Goal: Task Accomplishment & Management: Manage account settings

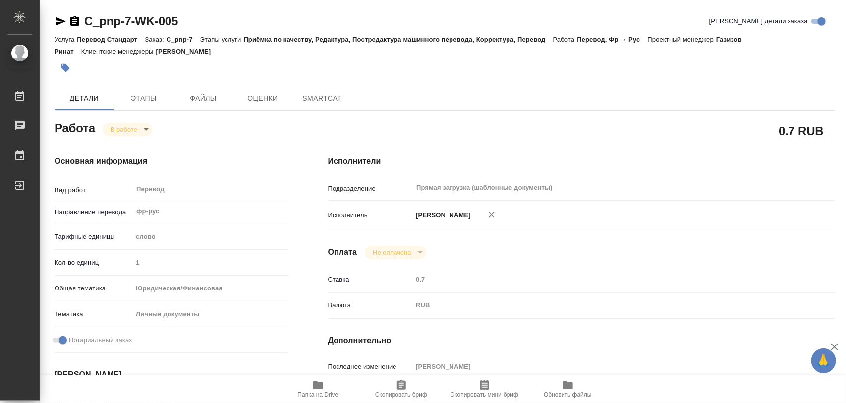
type textarea "x"
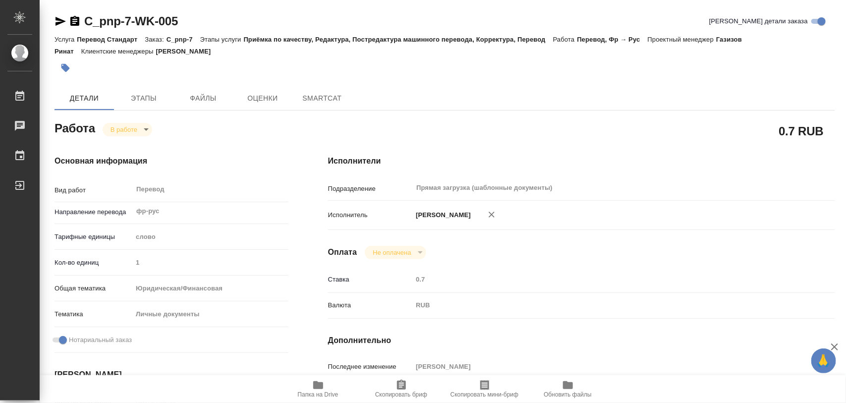
type textarea "x"
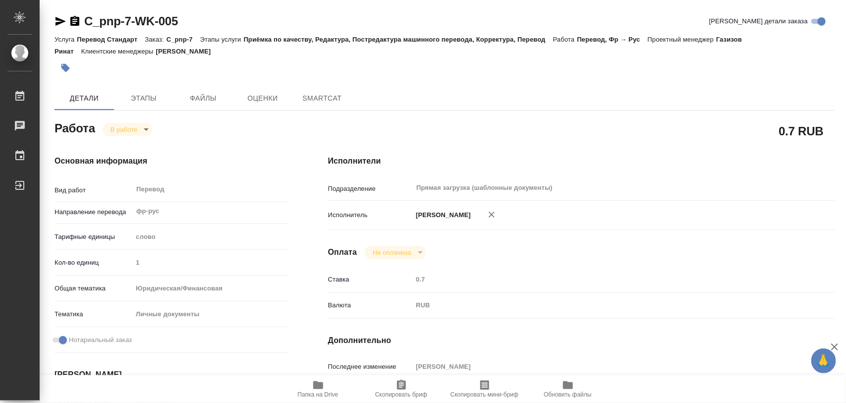
type textarea "x"
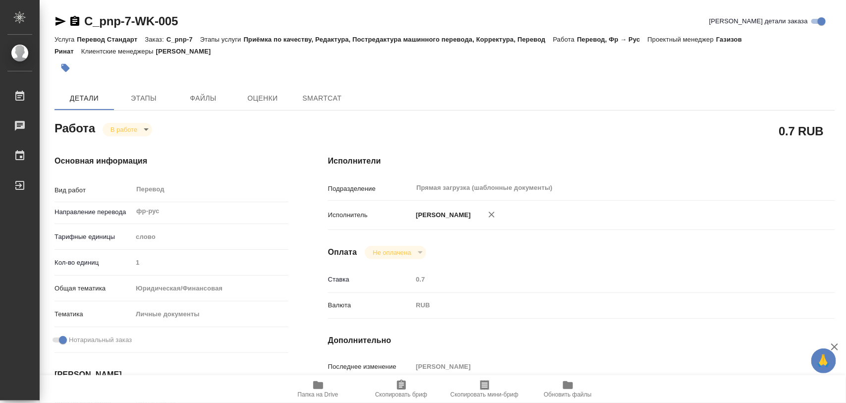
type textarea "x"
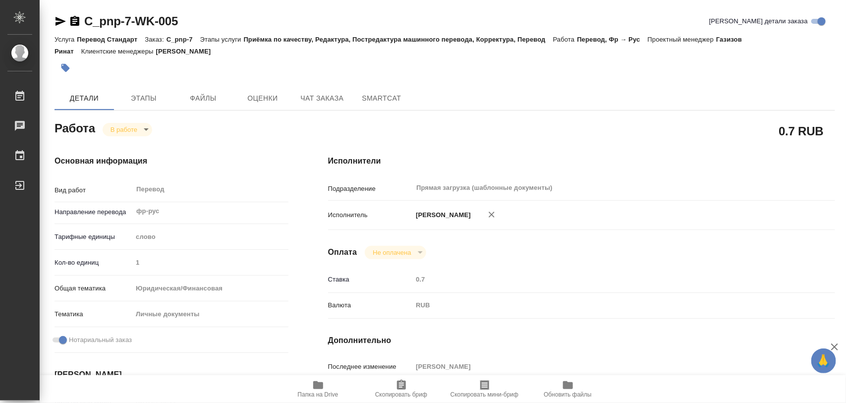
type textarea "x"
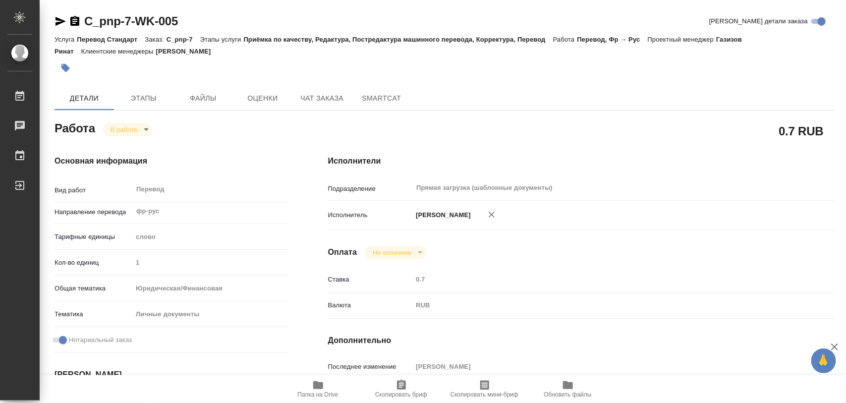
type textarea "x"
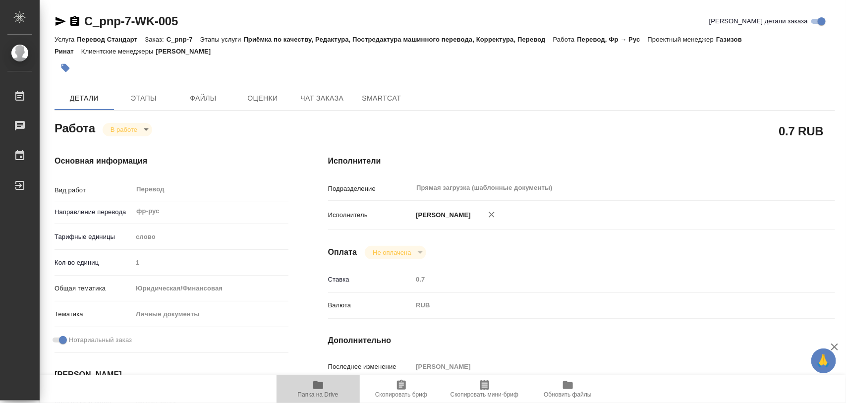
click at [320, 392] on span "Папка на Drive" at bounding box center [318, 394] width 41 height 7
click at [142, 93] on span "Этапы" at bounding box center [144, 98] width 48 height 12
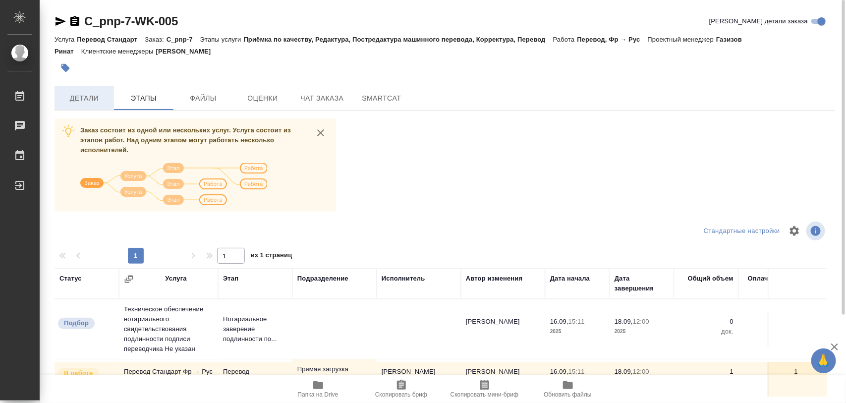
click at [83, 103] on span "Детали" at bounding box center [84, 98] width 48 height 12
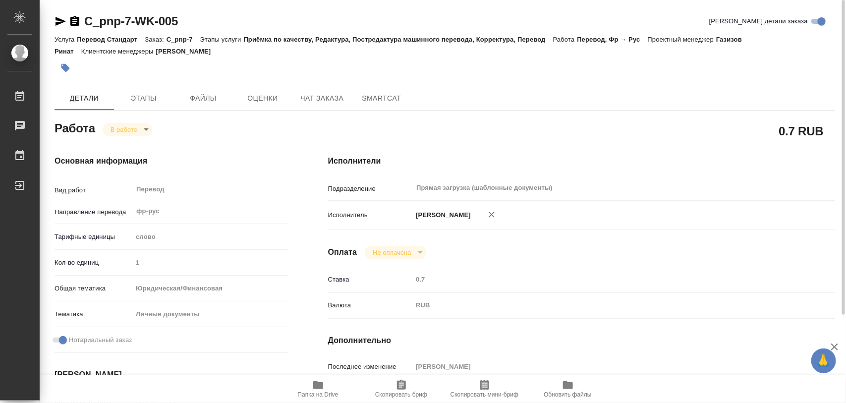
type textarea "x"
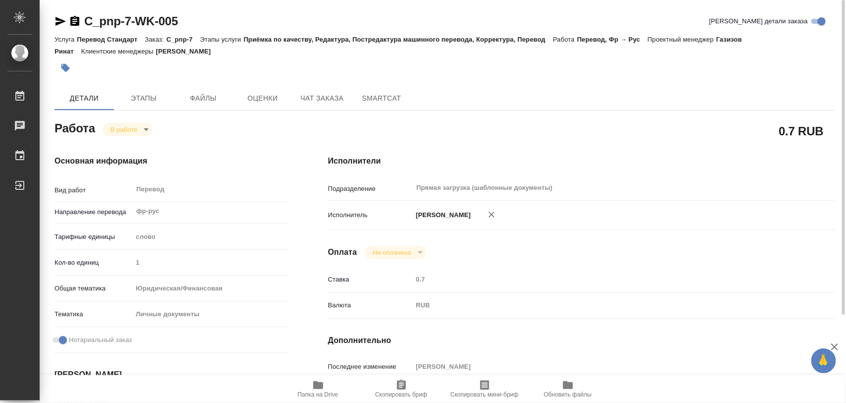
type textarea "x"
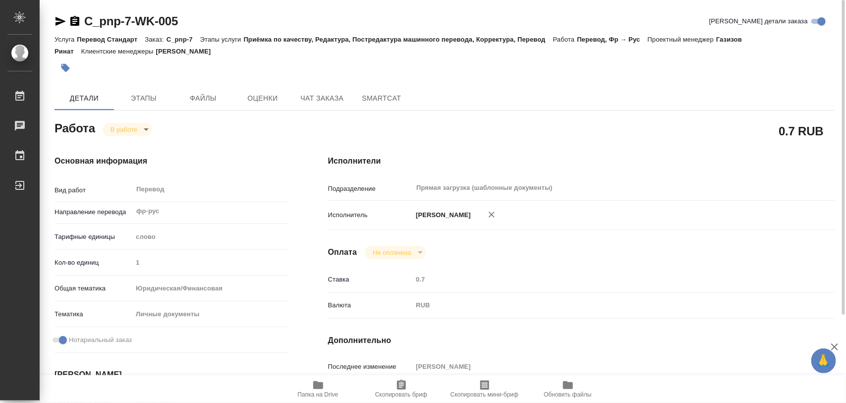
type textarea "x"
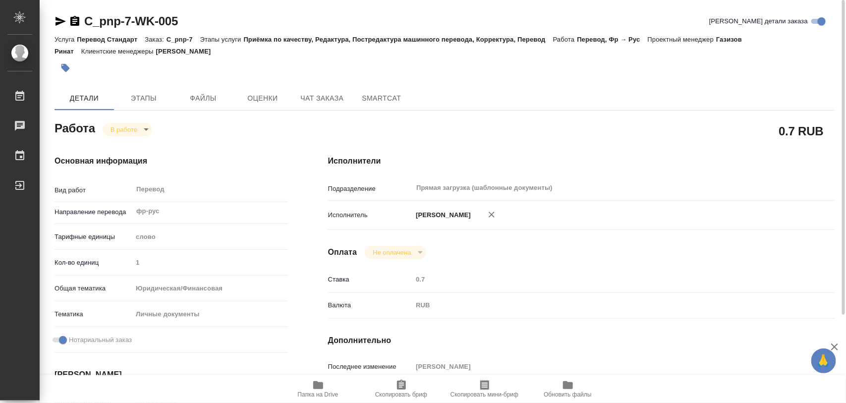
click at [68, 65] on icon "button" at bounding box center [65, 68] width 10 height 10
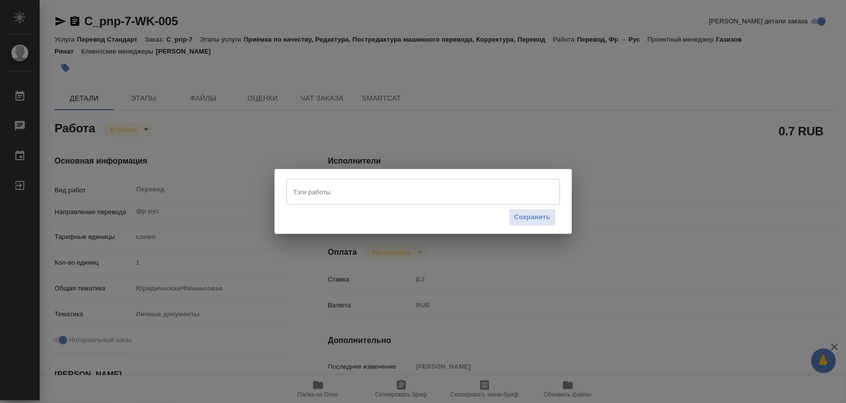
click at [340, 192] on input "Тэги работы" at bounding box center [414, 191] width 246 height 17
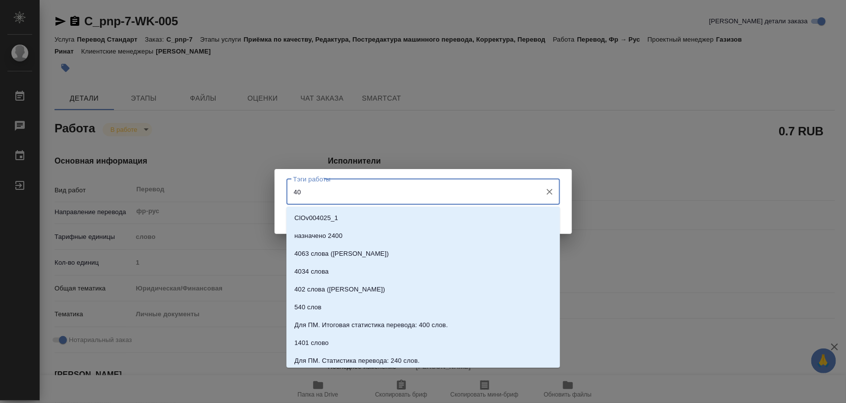
type input "400"
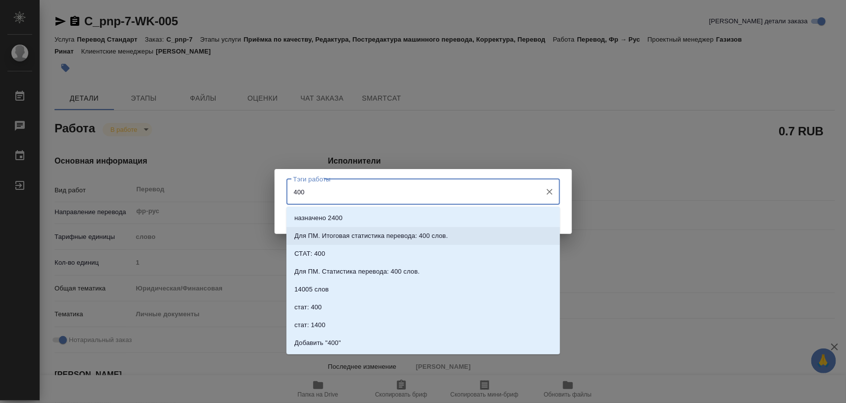
click at [425, 236] on p "Для ПМ. Итоговая статистика перевода: 400 слов." at bounding box center [372, 236] width 154 height 10
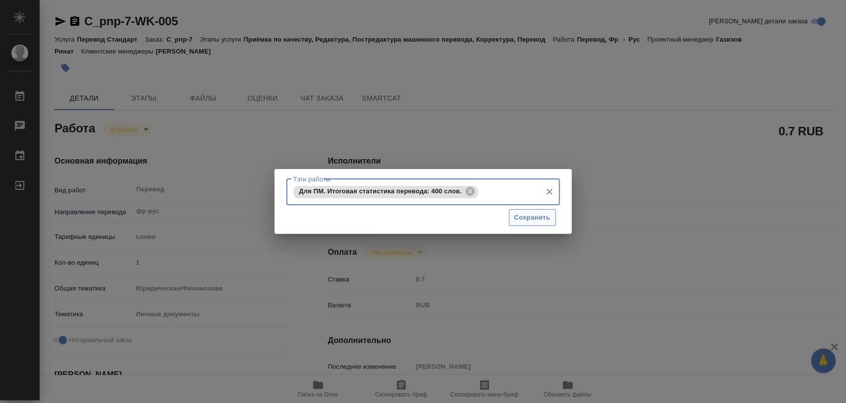
click at [533, 223] on span "Сохранить" at bounding box center [533, 217] width 36 height 11
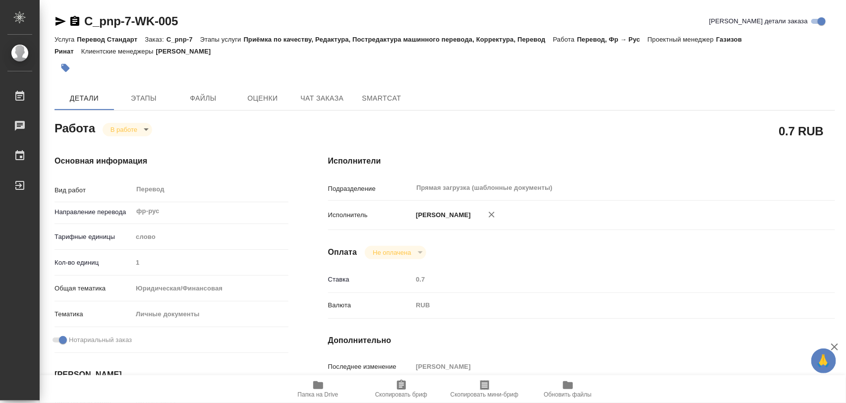
type input "inProgress"
type textarea "Перевод"
type textarea "x"
type input "фр-рус"
type input "5a8b1489cc6b4906c91bfd90"
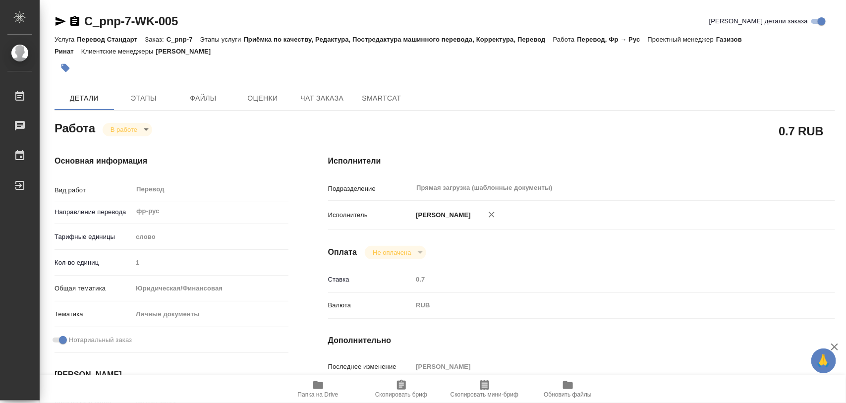
type input "1"
type input "yr-fn"
type input "5a8b8b956a9677013d343cfe"
checkbox input "true"
type input "16.09.2025 15:11"
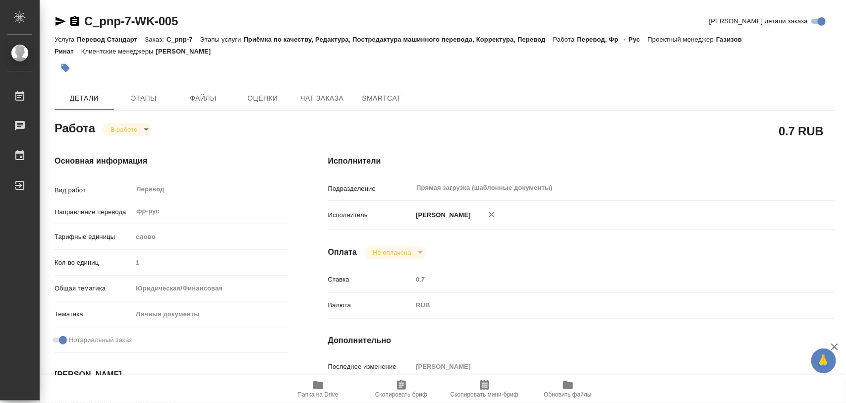
type input "17.09.2025 15:03"
type input "18.09.2025 12:00"
type input "Прямая загрузка (шаблонные документы)"
type input "notPayed"
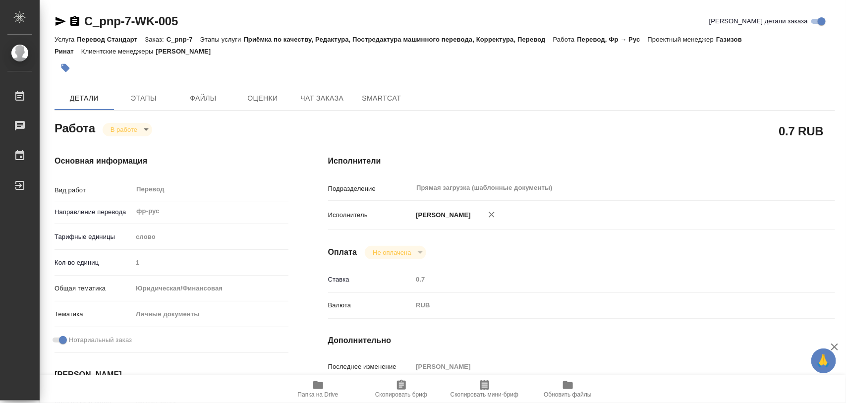
type input "0.7"
type input "RUB"
type input "Иглаков Максим"
type textarea "x"
type textarea "/Clients/pnp/Orders/C_pnp-7/Translated/C_pnp-7-WK-005"
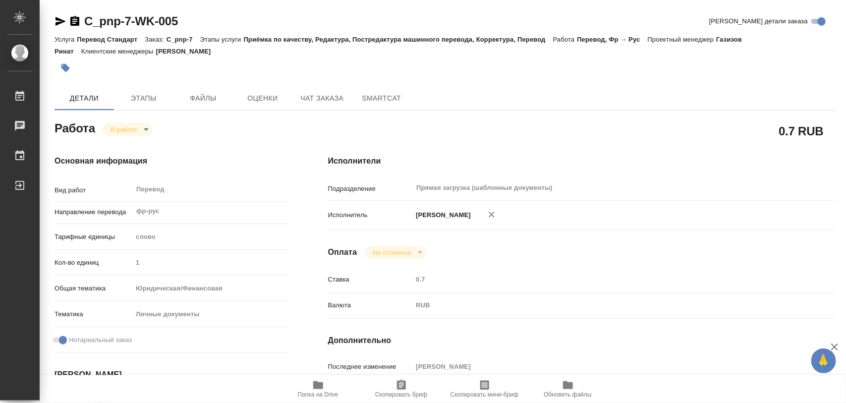
type textarea "x"
type input "C_pnp-7"
type input "Перевод Стандарт"
type input "Приёмка по качеству, Редактура, Постредактура машинного перевода, Корректура, П…"
type input "Зайцева Светлана"
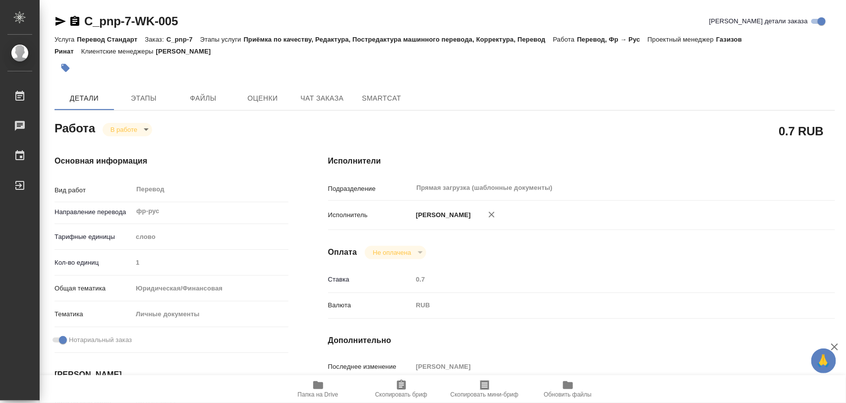
type input "/Clients/pnp/Orders/C_pnp-7"
type textarea "x"
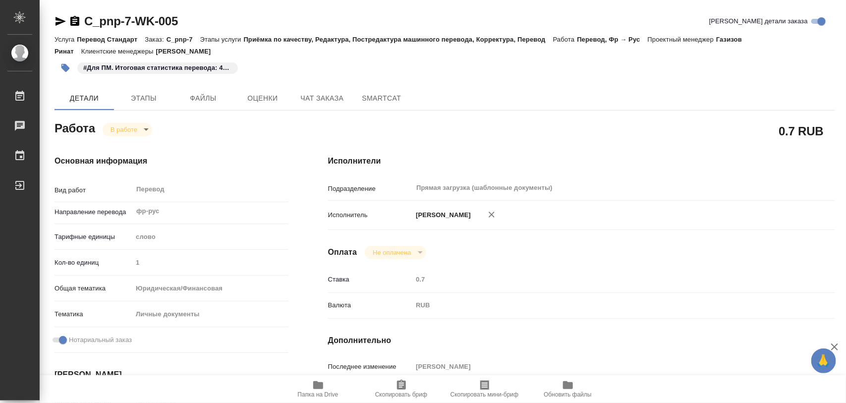
type textarea "x"
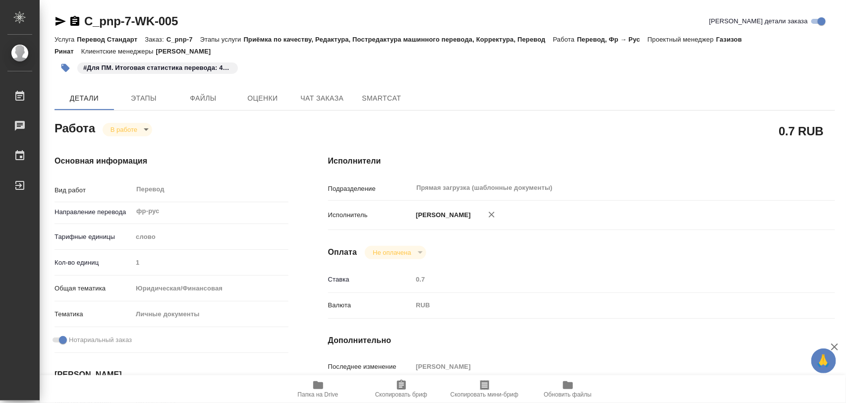
type textarea "x"
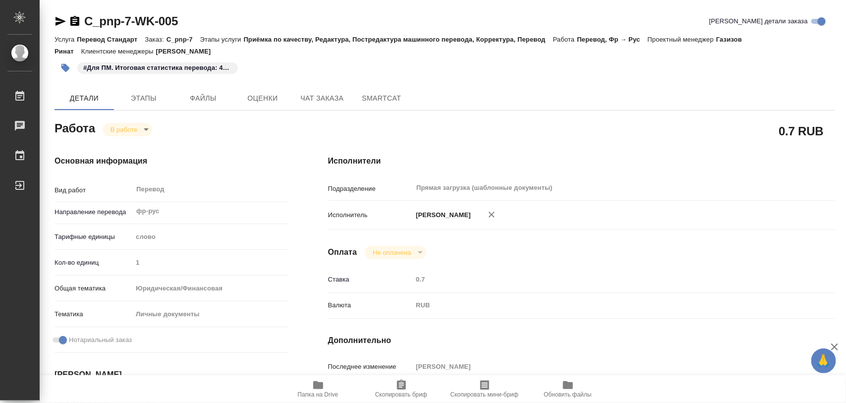
type textarea "x"
click at [143, 129] on body "🙏 .cls-1 fill:#fff; AWATERA Iglakov Maksim Работы 0 Чаты График Выйти C_pnp-7-W…" at bounding box center [423, 201] width 846 height 403
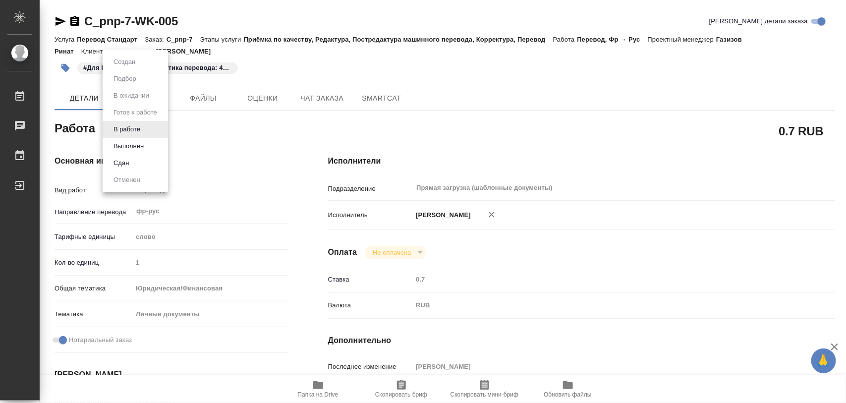
click at [149, 144] on li "Выполнен" at bounding box center [135, 146] width 65 height 17
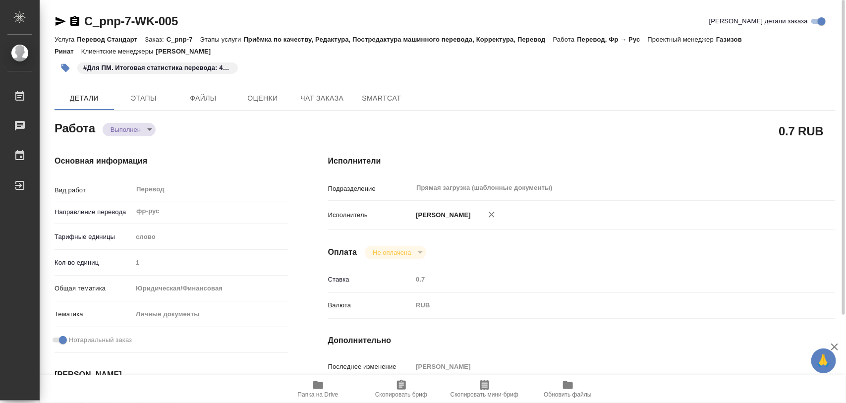
type textarea "x"
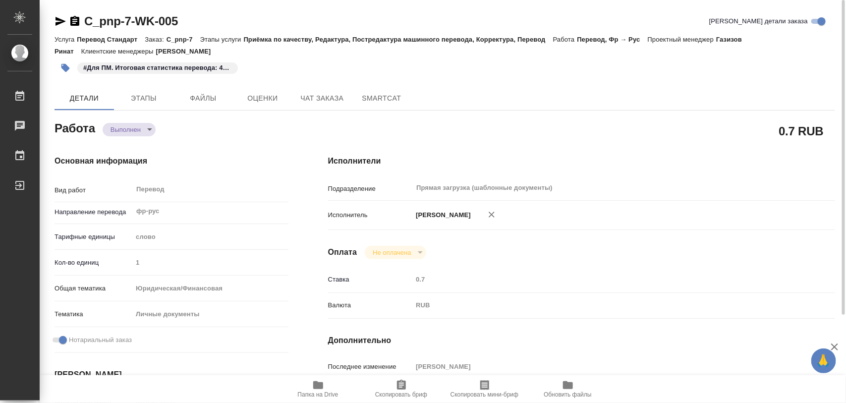
type textarea "x"
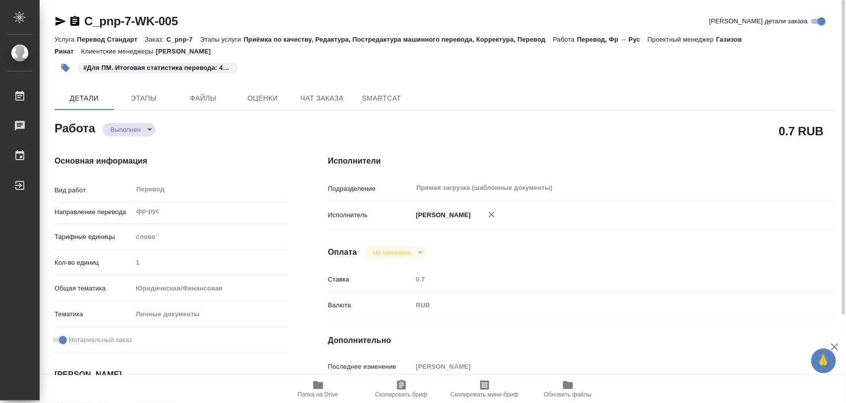
type textarea "x"
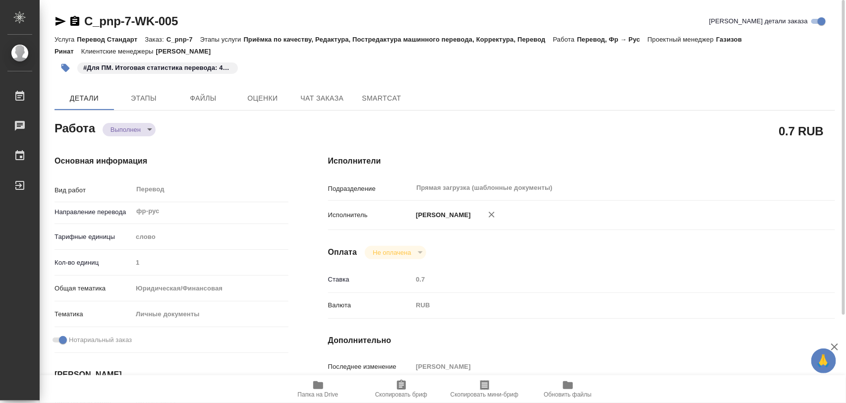
type textarea "x"
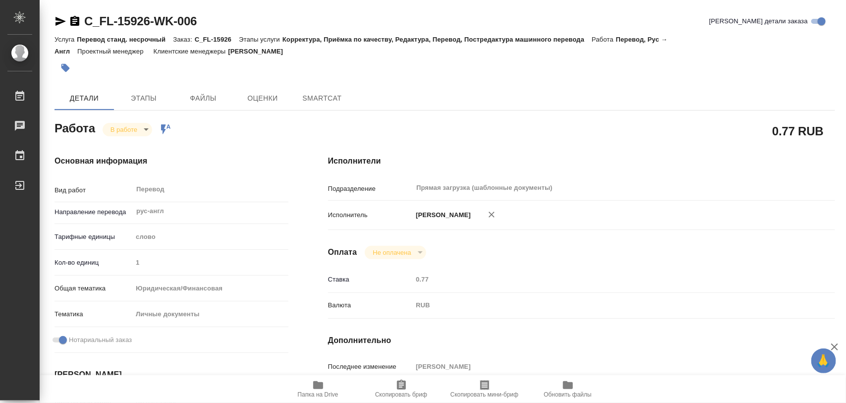
type textarea "x"
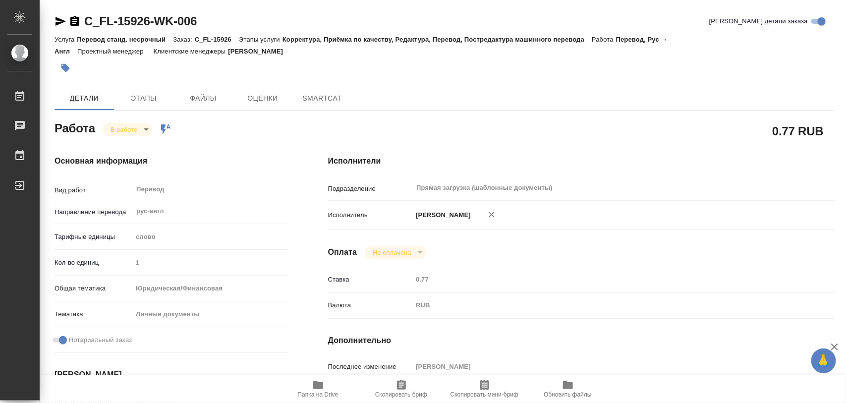
type textarea "x"
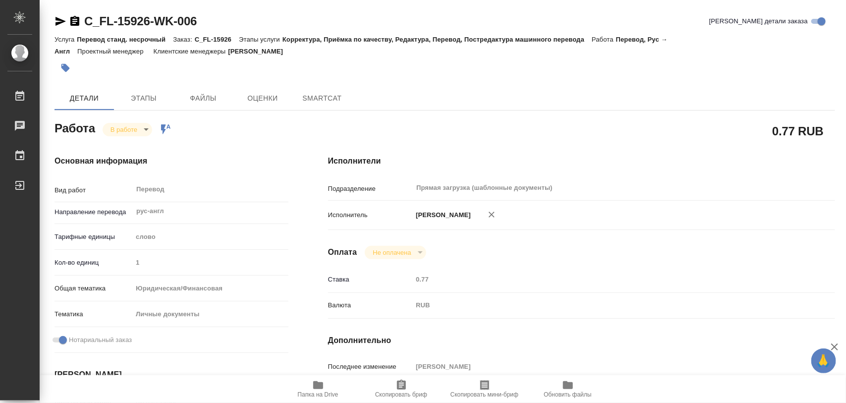
type textarea "x"
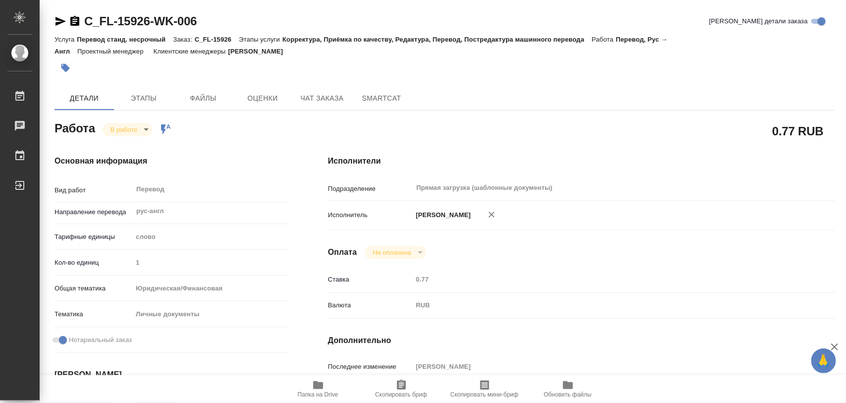
type textarea "x"
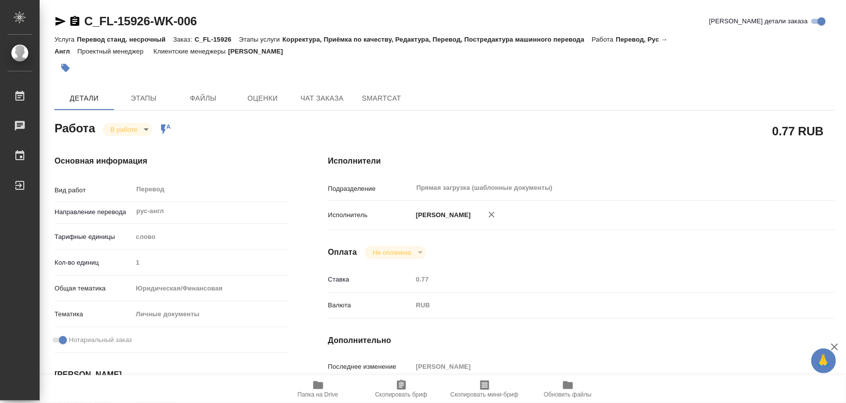
type textarea "x"
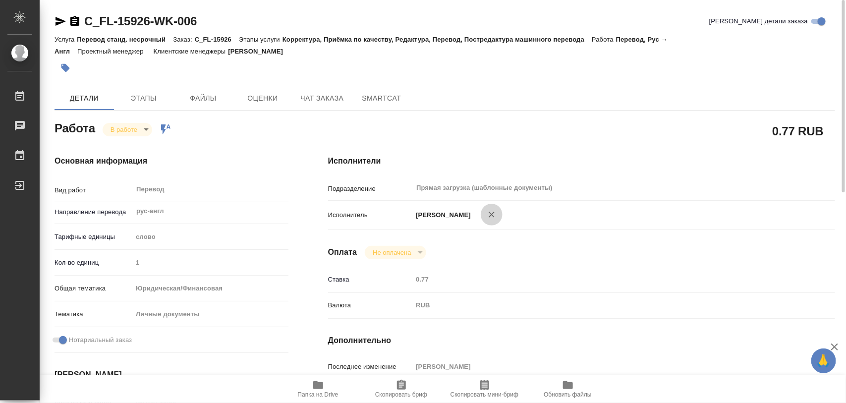
click at [487, 214] on icon "button" at bounding box center [492, 215] width 10 height 10
type textarea "x"
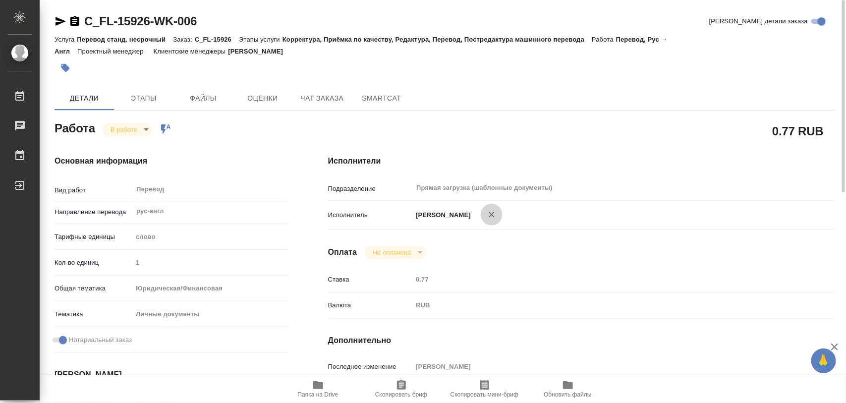
type textarea "x"
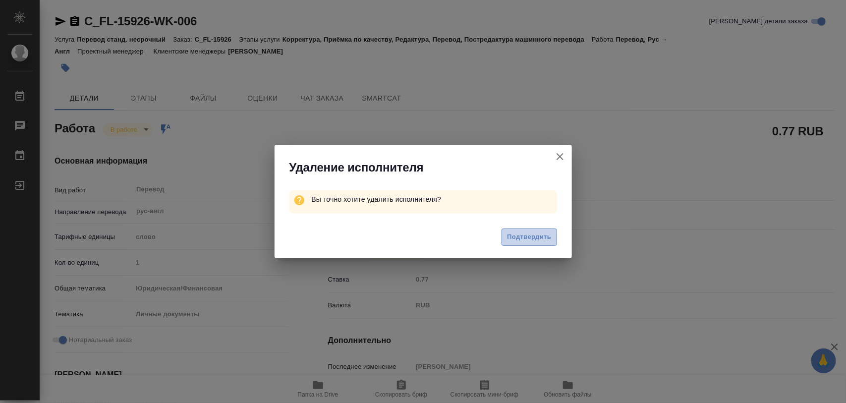
click at [537, 234] on span "Подтвердить" at bounding box center [529, 237] width 44 height 11
type textarea "x"
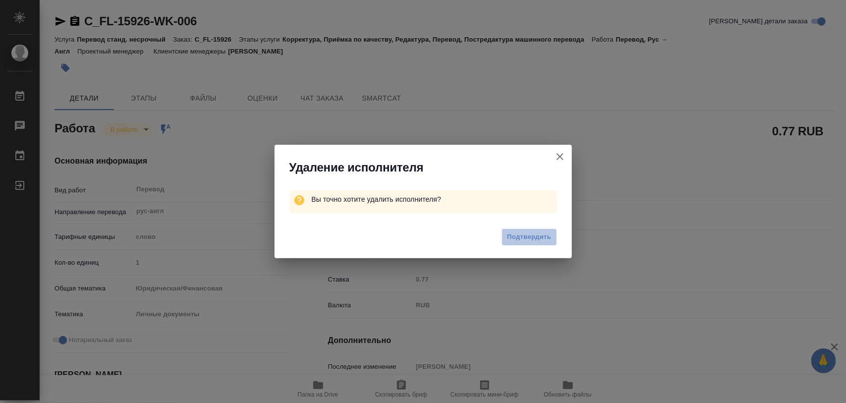
type textarea "x"
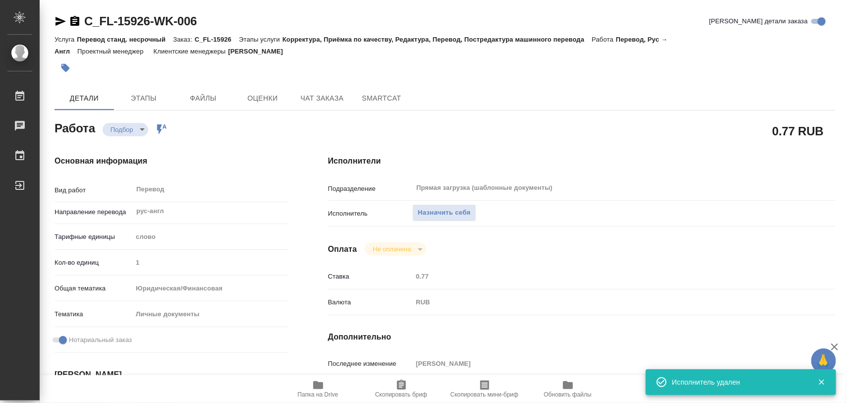
type textarea "x"
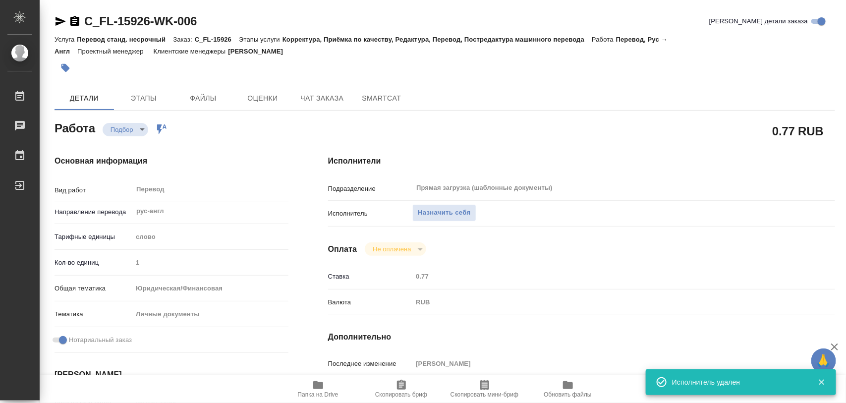
type textarea "x"
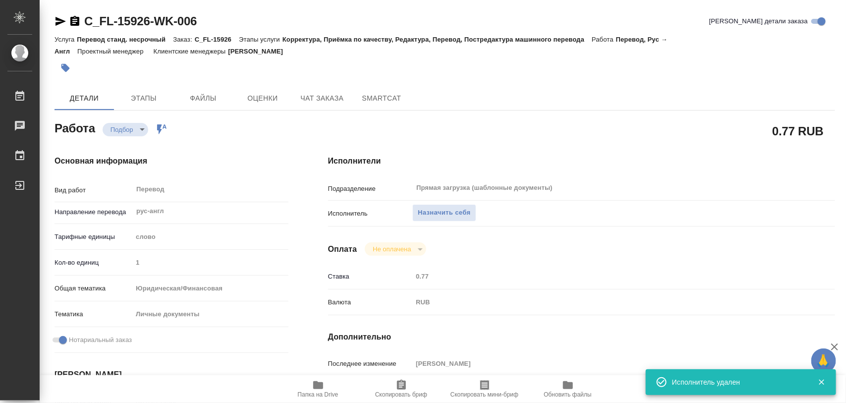
type textarea "x"
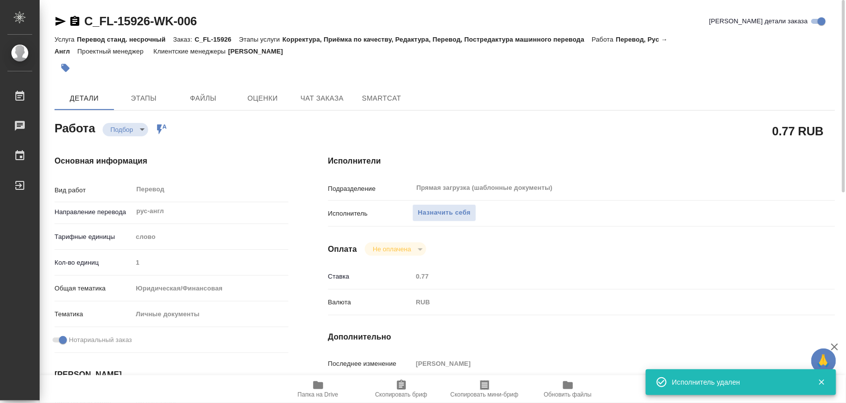
type textarea "x"
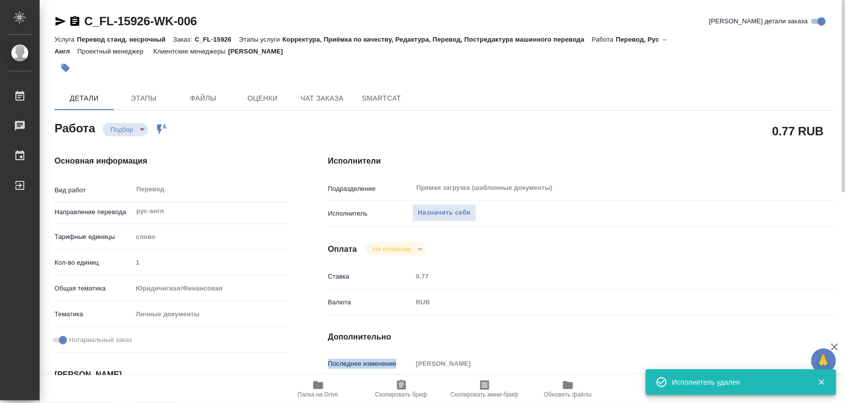
drag, startPoint x: 328, startPoint y: 363, endPoint x: 399, endPoint y: 360, distance: 71.4
click at [399, 360] on p "Последнее изменение" at bounding box center [370, 364] width 85 height 10
copy p "Последнее изменение"
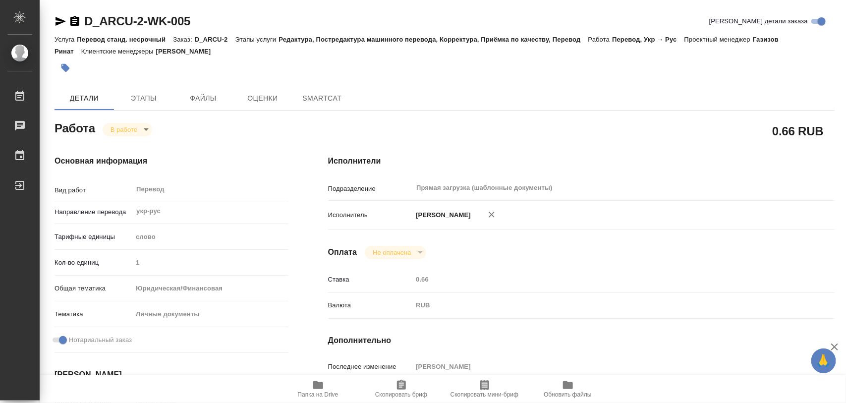
type textarea "x"
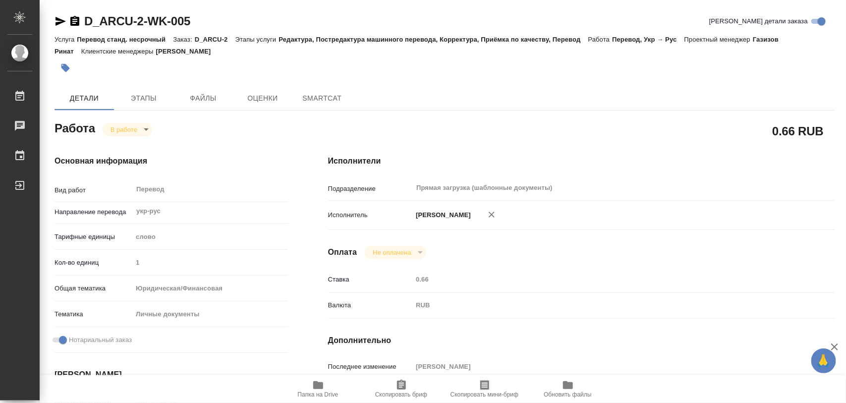
type textarea "x"
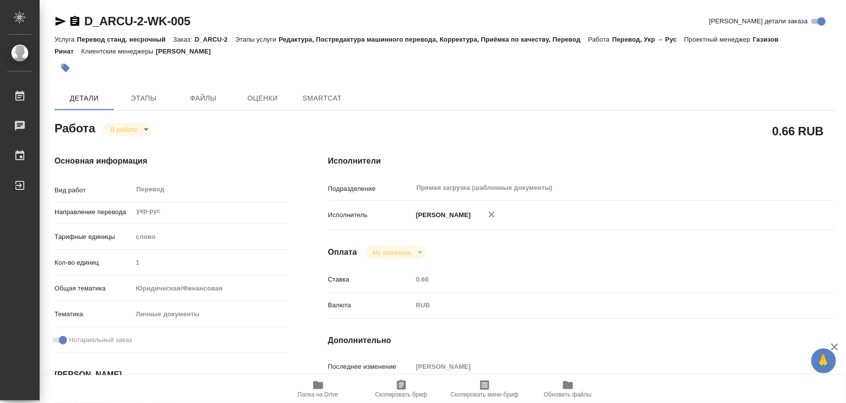
type textarea "x"
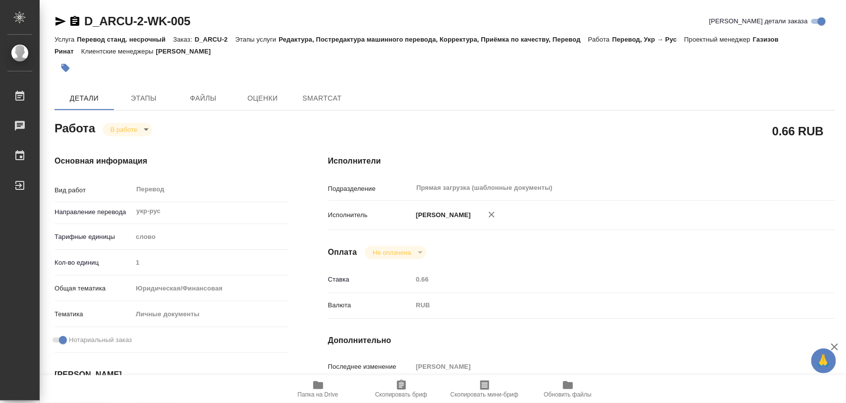
type textarea "x"
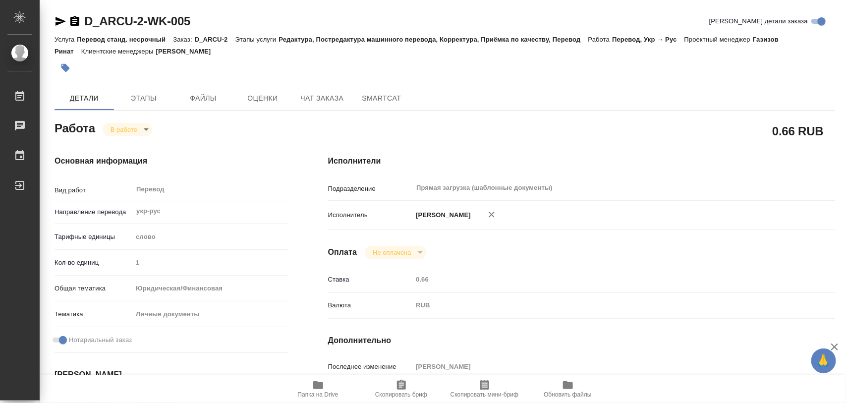
type textarea "x"
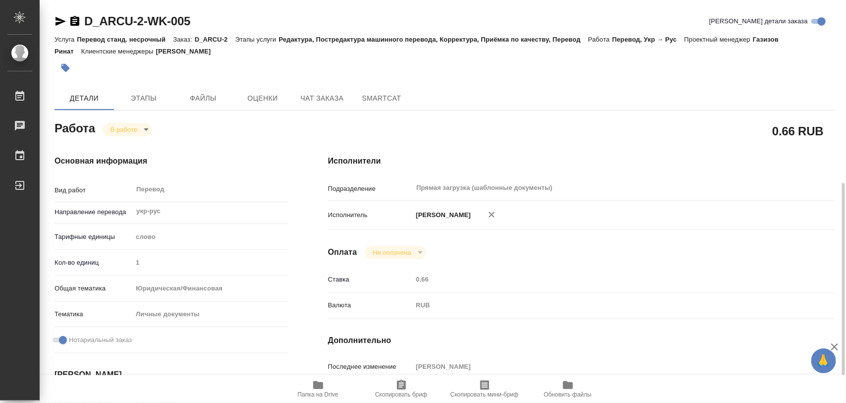
scroll to position [124, 0]
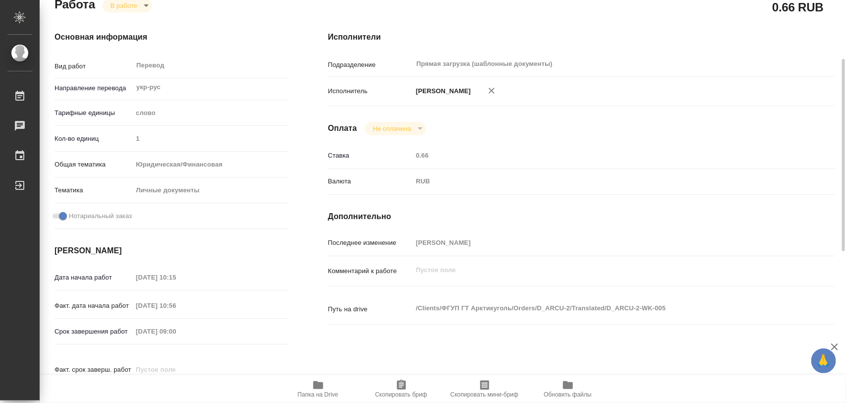
type textarea "x"
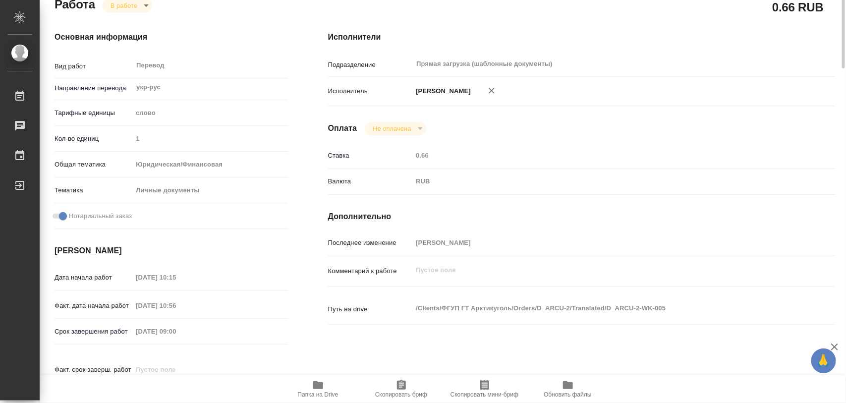
scroll to position [0, 0]
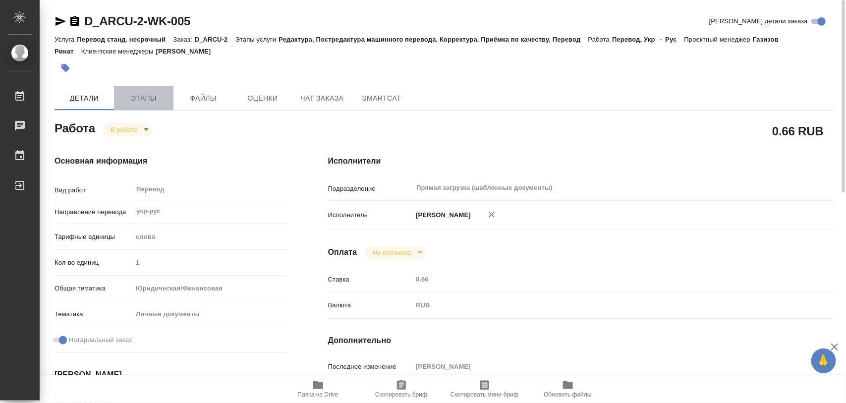
click at [137, 97] on span "Этапы" at bounding box center [144, 98] width 48 height 12
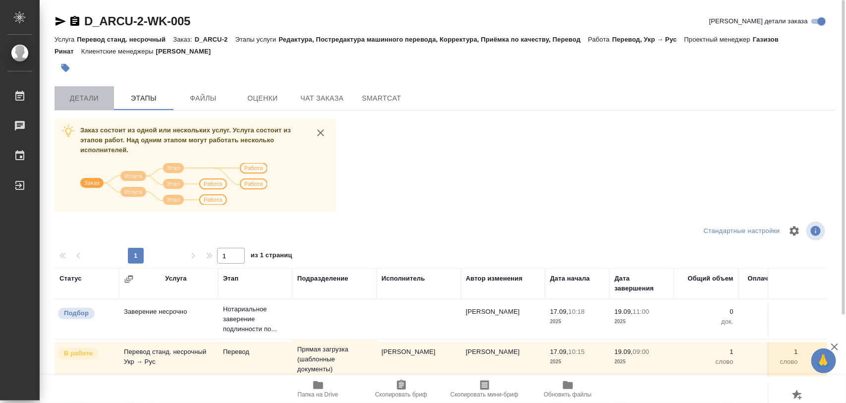
click at [94, 102] on span "Детали" at bounding box center [84, 98] width 48 height 12
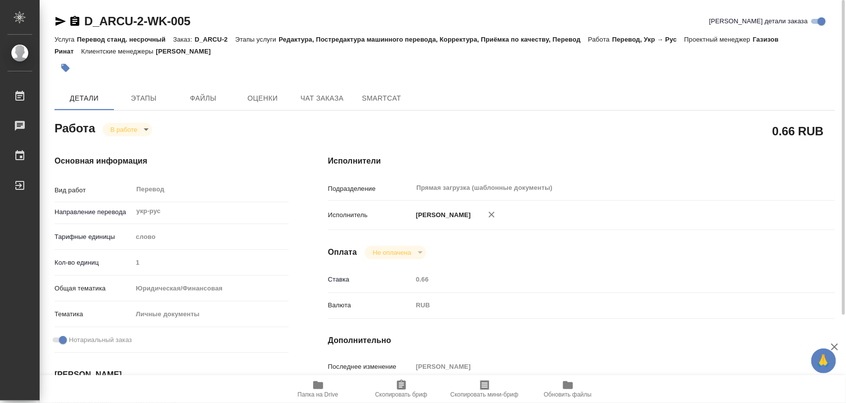
type textarea "x"
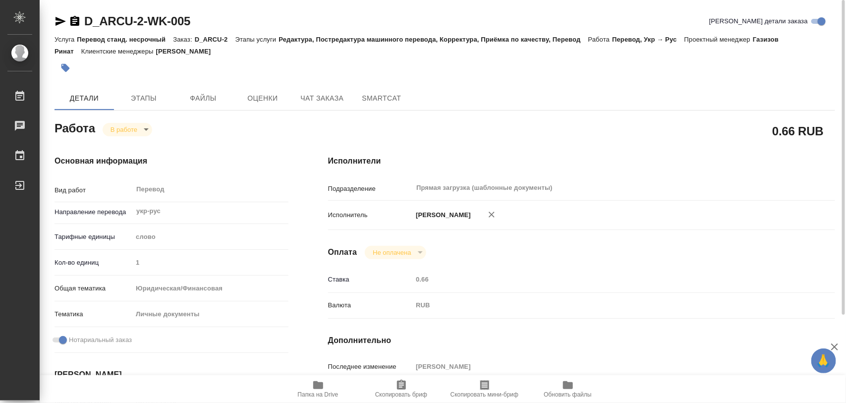
type textarea "x"
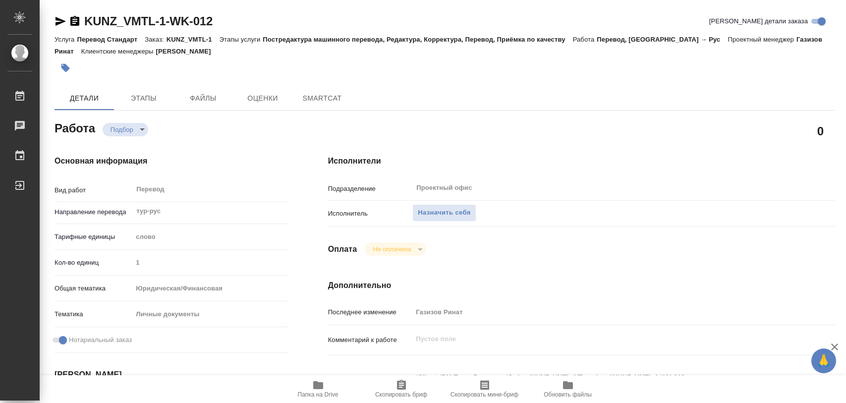
type textarea "x"
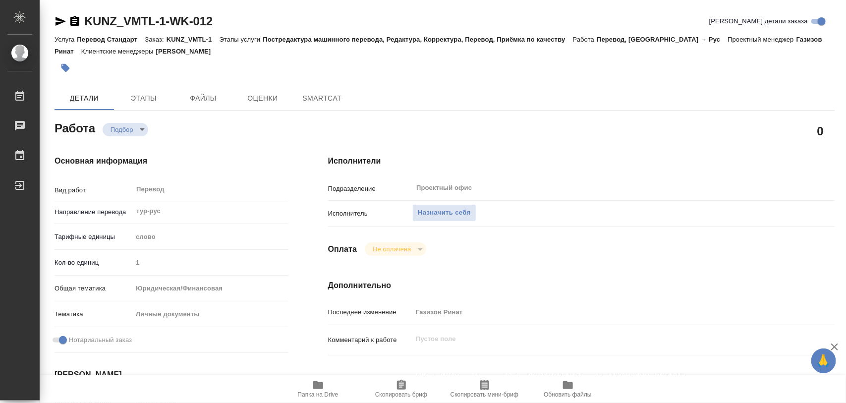
type textarea "x"
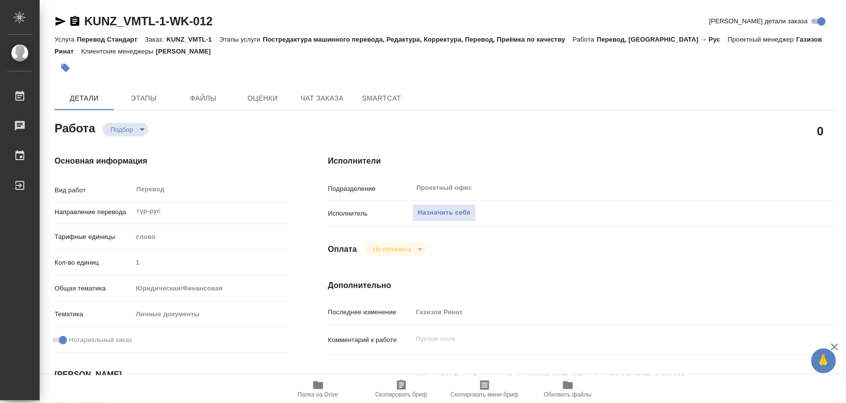
type textarea "x"
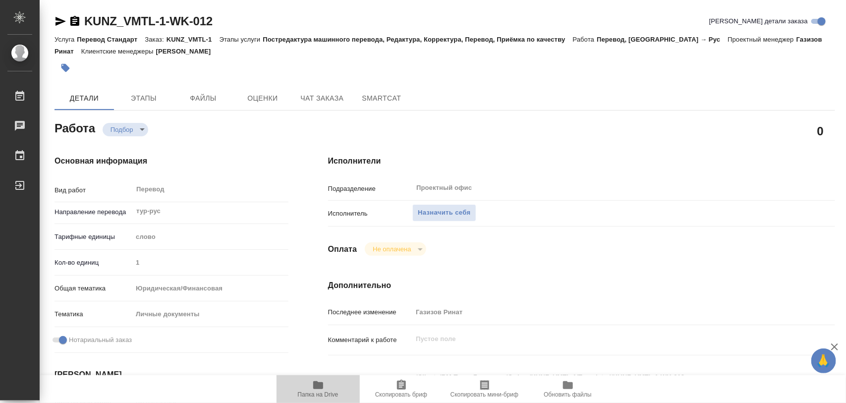
click at [320, 388] on icon "button" at bounding box center [318, 385] width 10 height 8
type textarea "x"
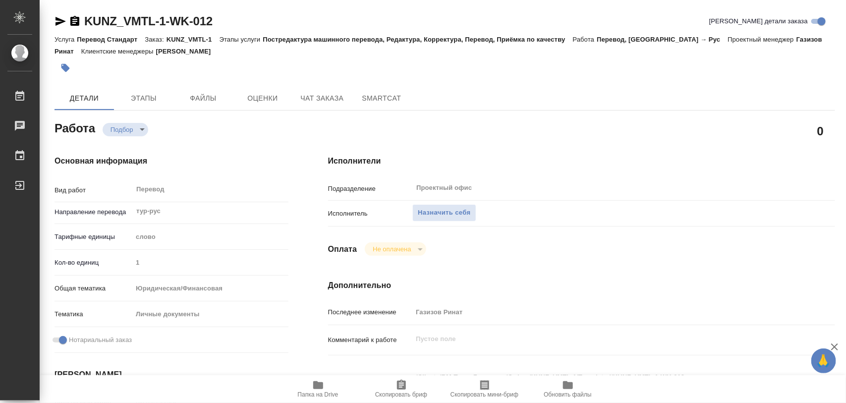
type textarea "x"
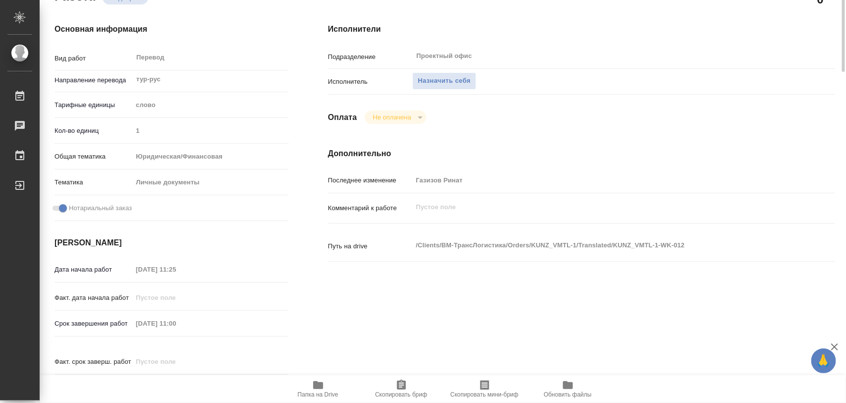
scroll to position [8, 0]
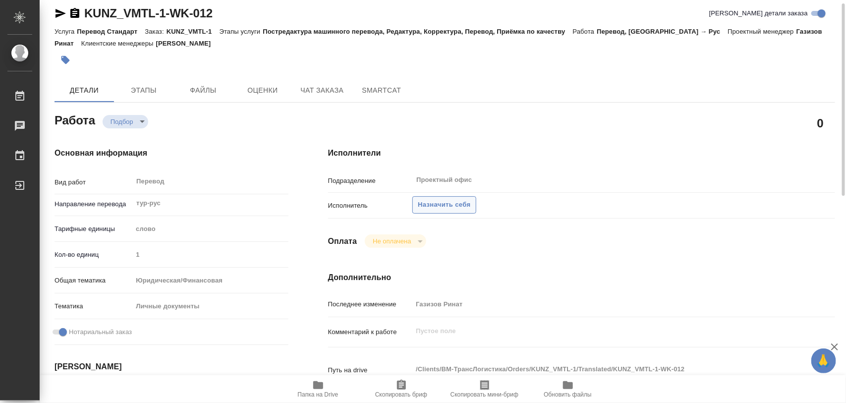
click at [463, 205] on span "Назначить себя" at bounding box center [444, 204] width 53 height 11
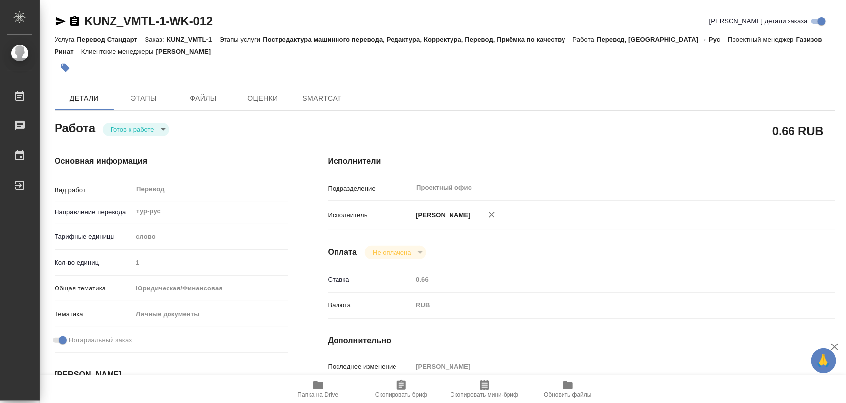
type textarea "x"
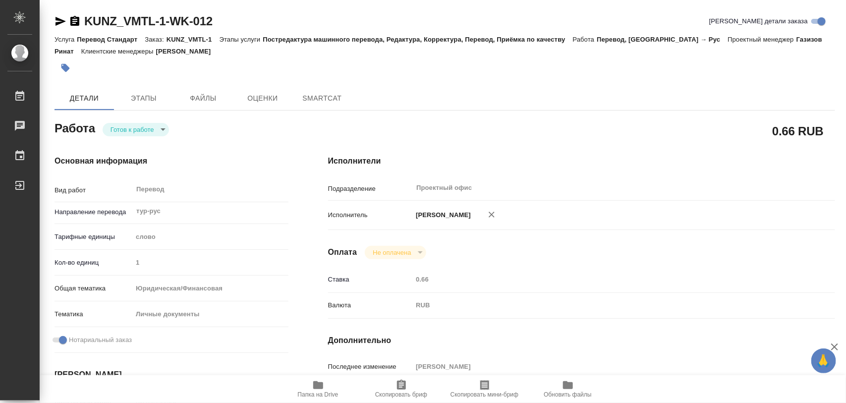
type textarea "x"
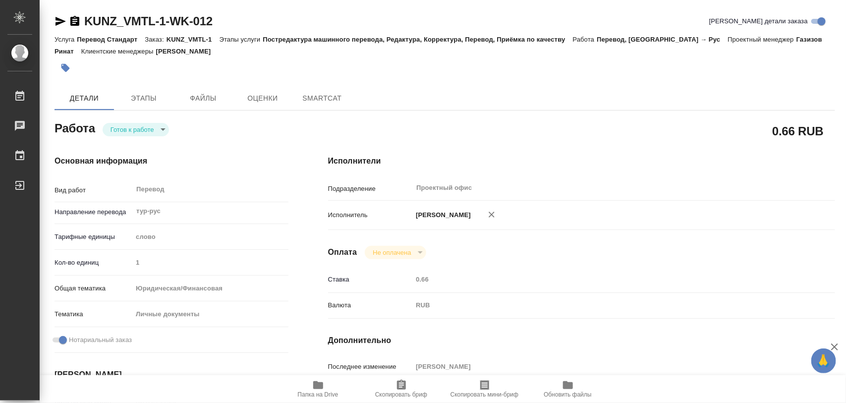
type textarea "x"
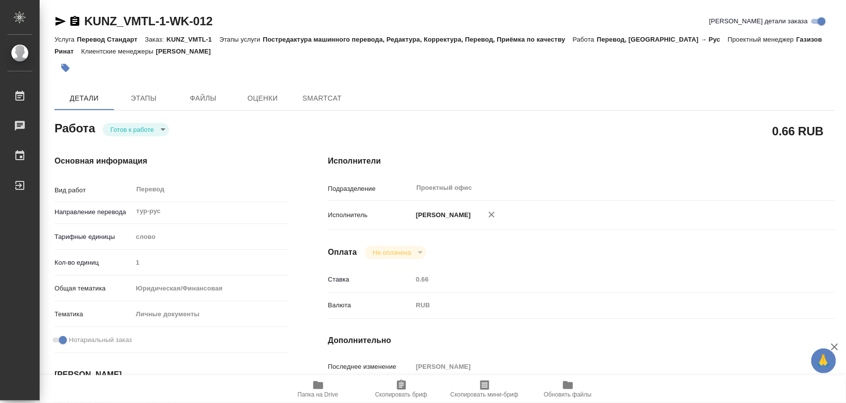
type textarea "x"
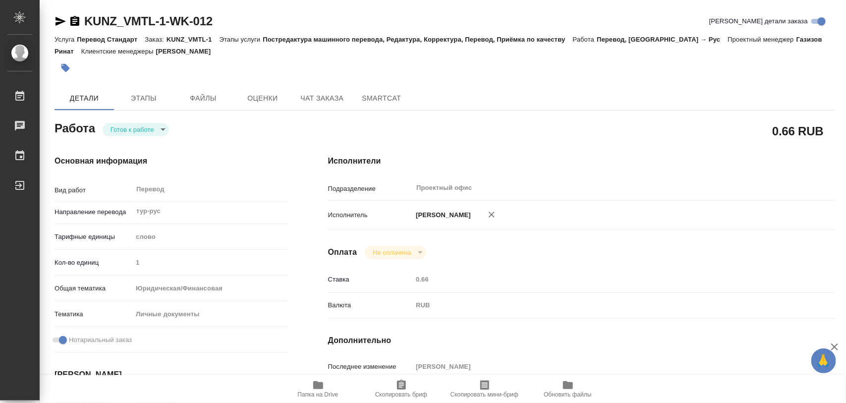
type textarea "x"
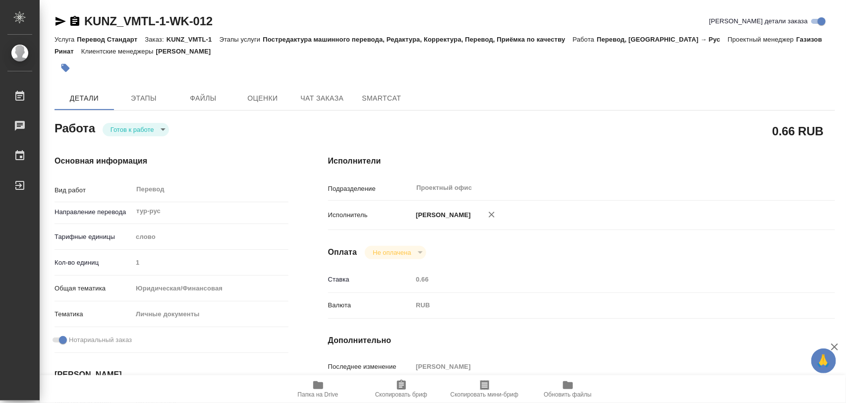
type textarea "x"
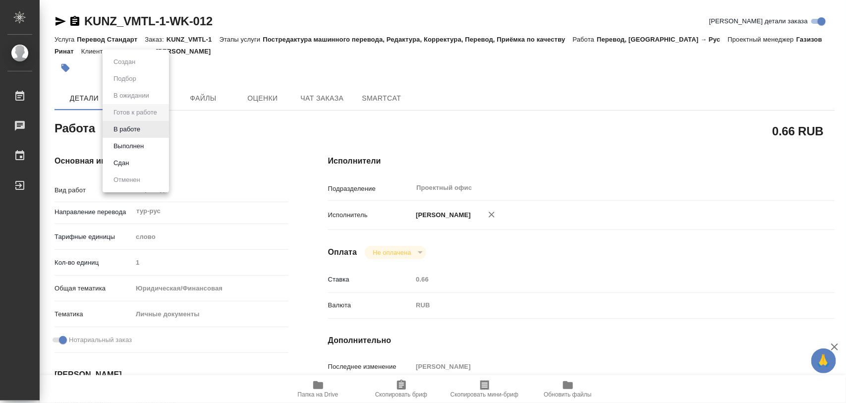
click at [162, 131] on body "🙏 .cls-1 fill:#fff; AWATERA Iglakov Maksim Работы 0 Чаты График Выйти KUNZ_VMTL…" at bounding box center [423, 201] width 846 height 403
click at [135, 130] on button "В работе" at bounding box center [127, 129] width 33 height 11
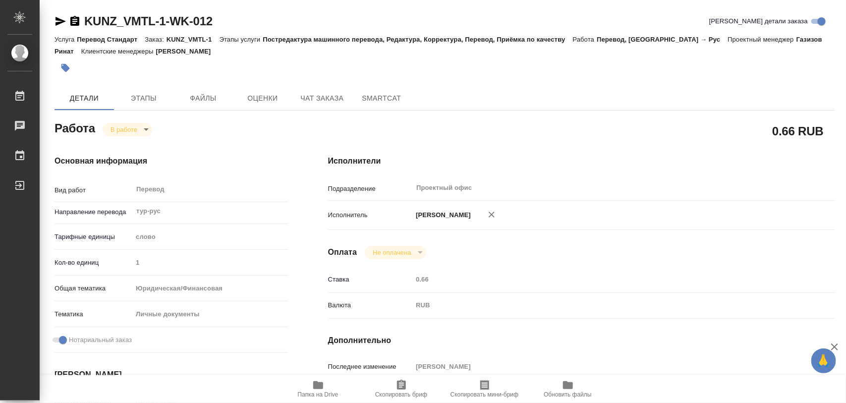
type textarea "x"
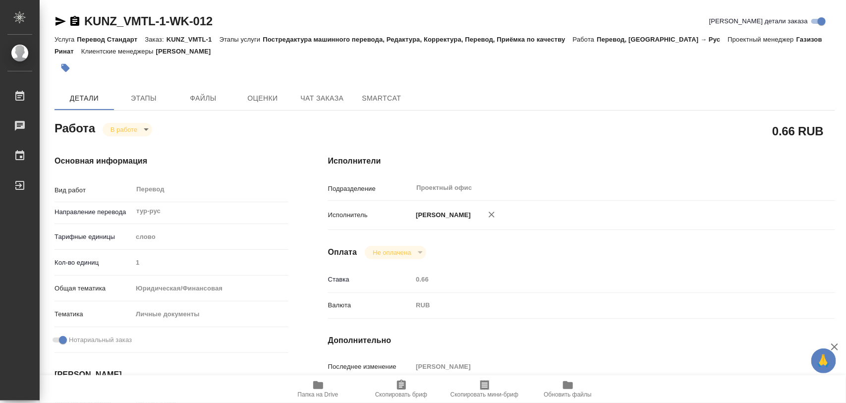
type textarea "x"
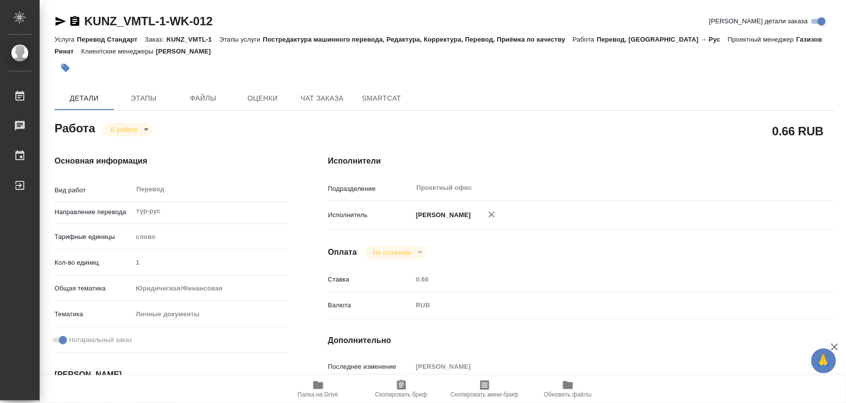
type textarea "x"
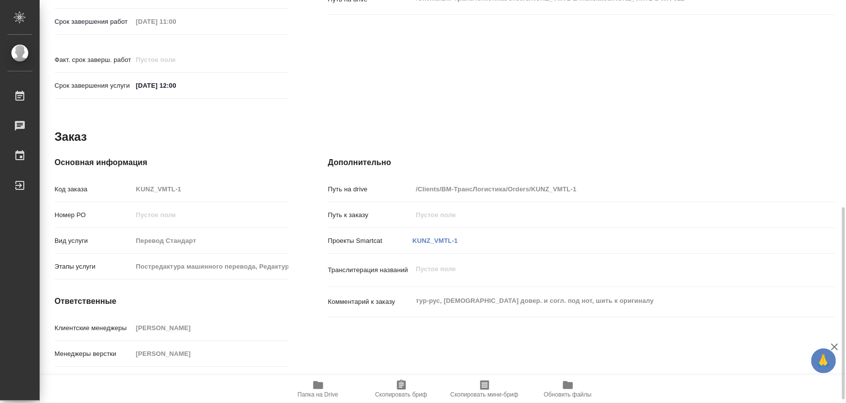
scroll to position [442, 0]
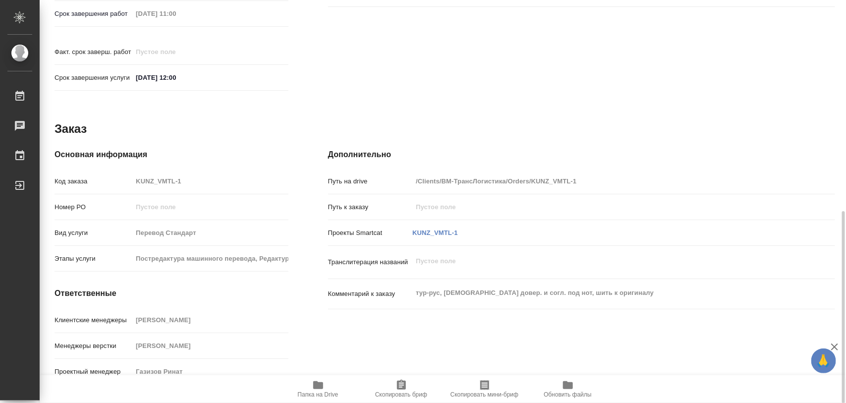
click at [199, 318] on div "Клиентские менеджеры Zotova Ekaterina" at bounding box center [172, 319] width 234 height 17
click at [410, 392] on span "Скопировать бриф" at bounding box center [401, 394] width 52 height 7
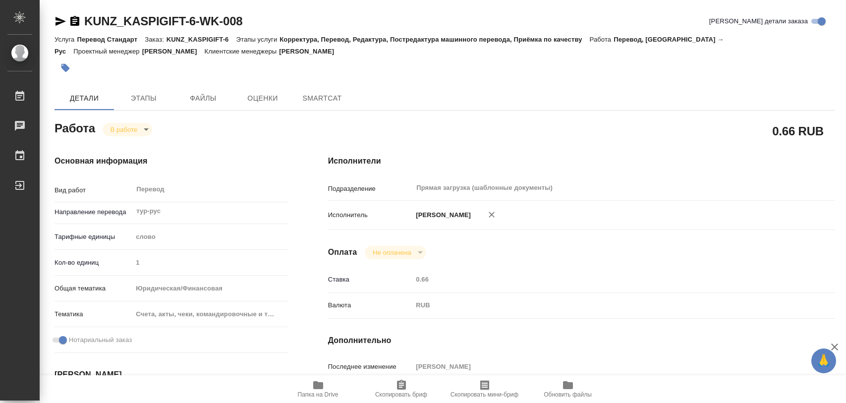
type textarea "x"
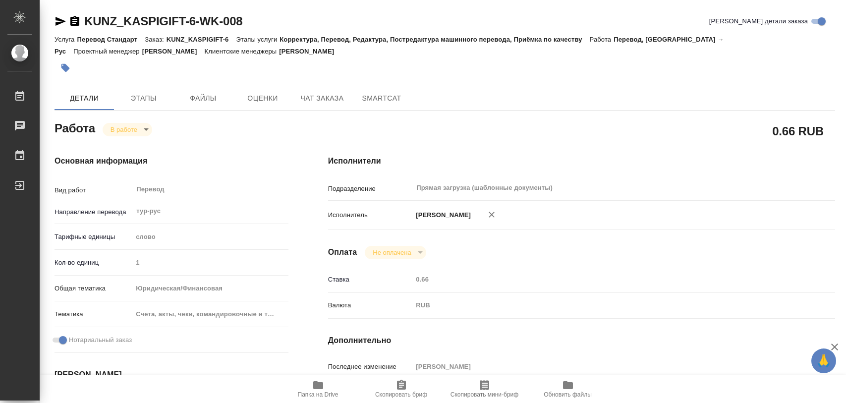
type textarea "x"
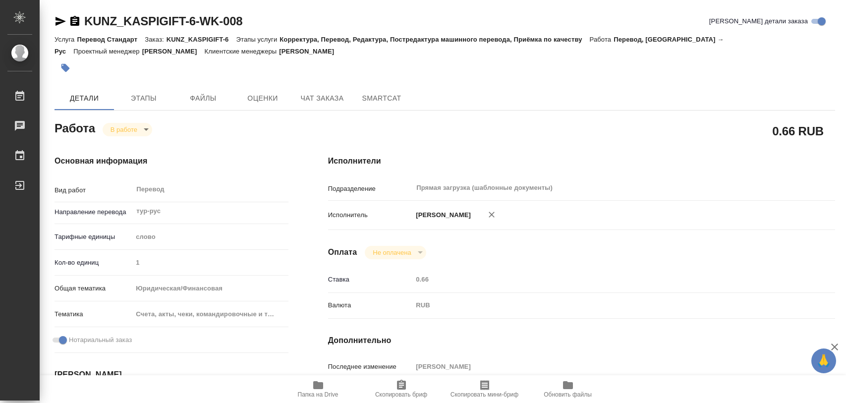
type textarea "x"
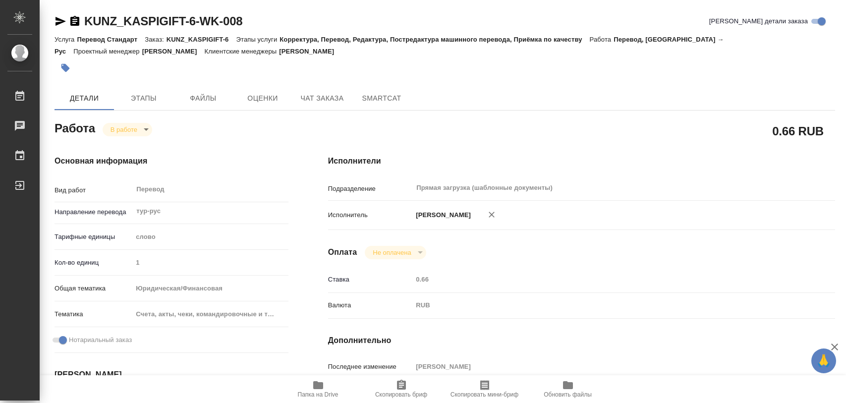
type textarea "x"
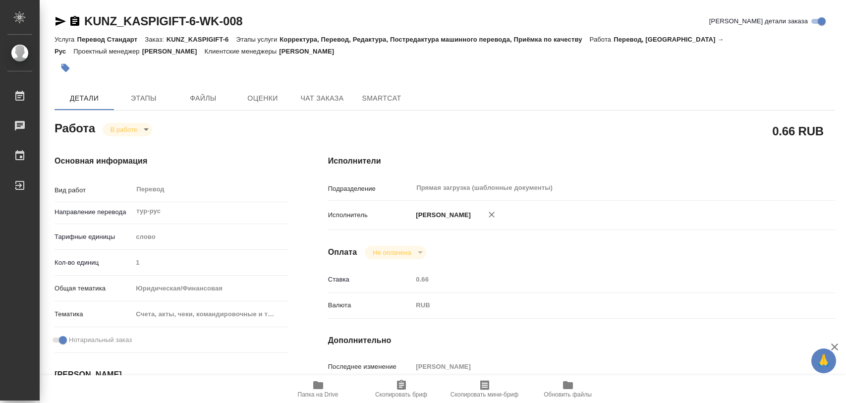
type textarea "x"
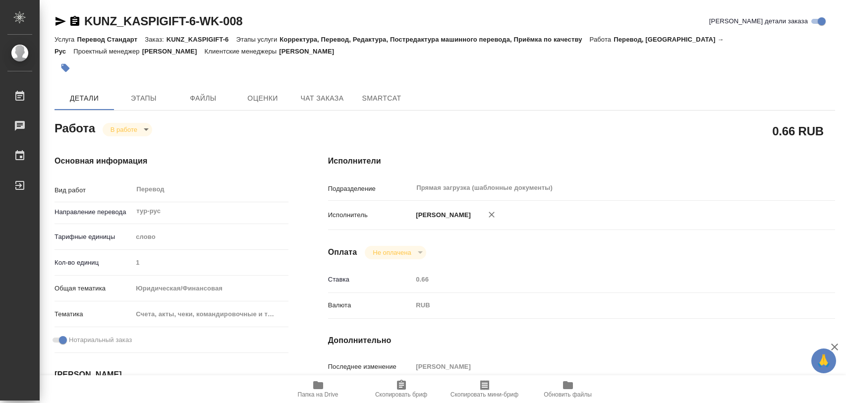
type textarea "x"
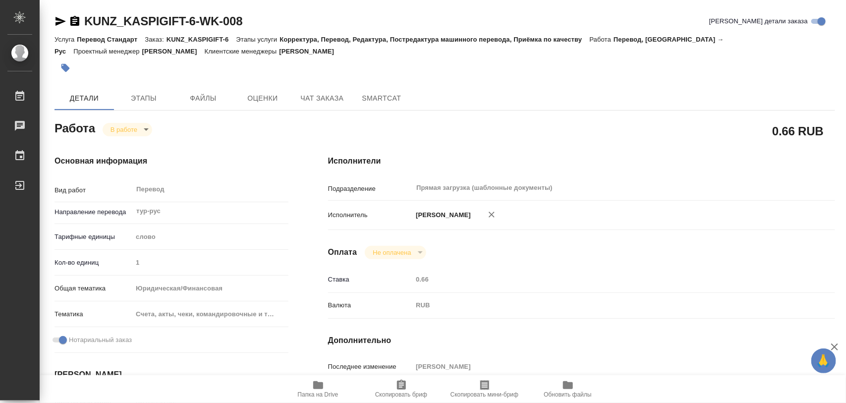
click at [312, 387] on icon "button" at bounding box center [318, 385] width 12 height 12
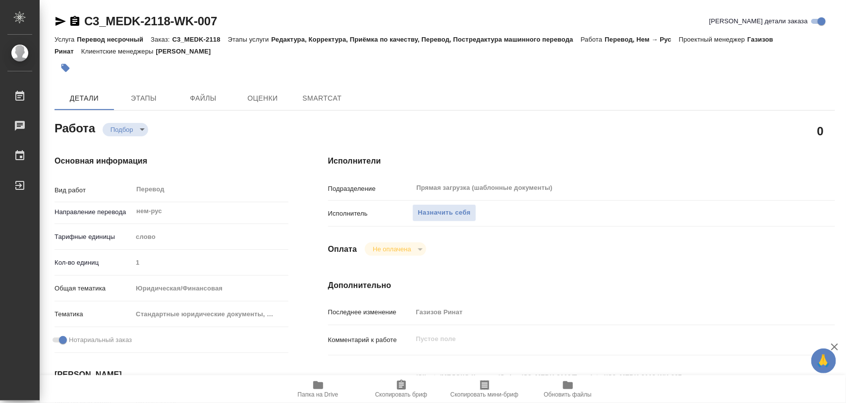
type textarea "x"
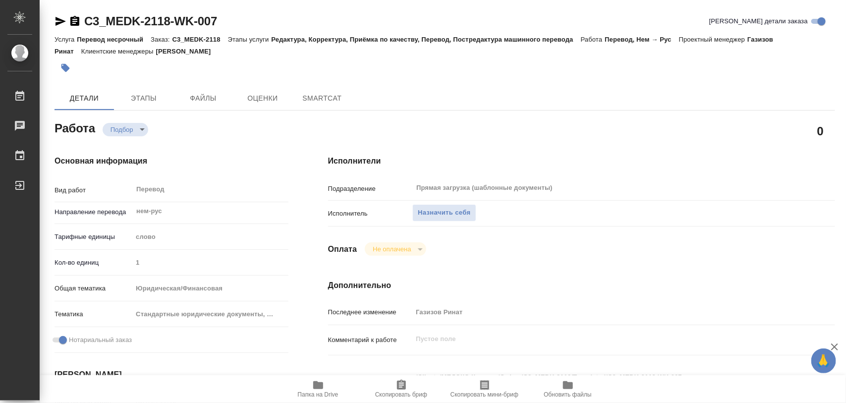
type textarea "x"
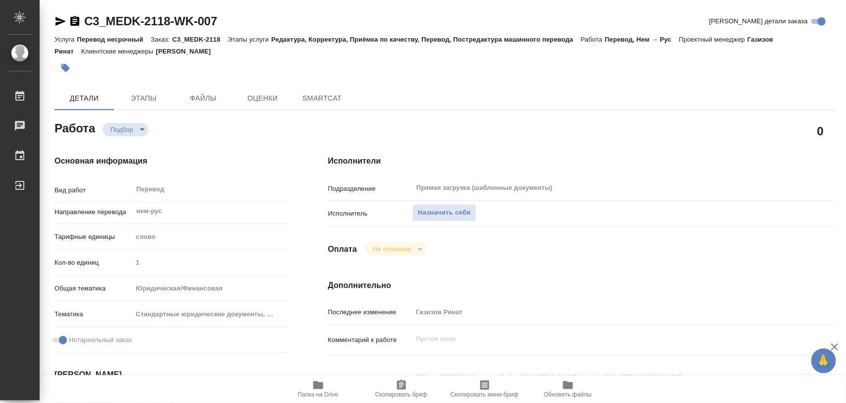
type textarea "x"
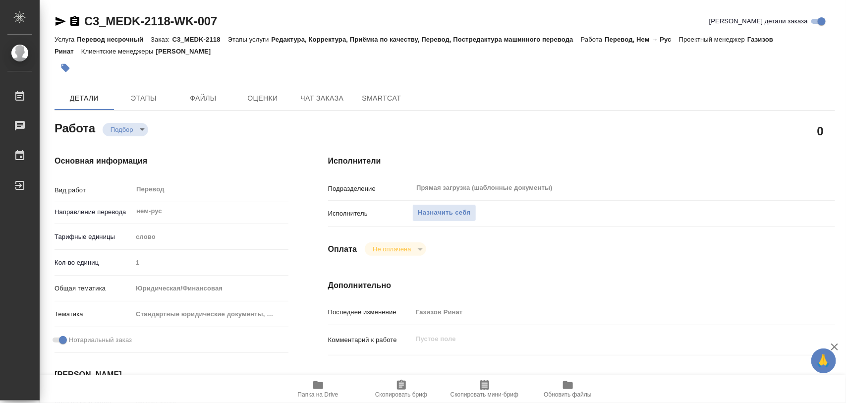
type textarea "x"
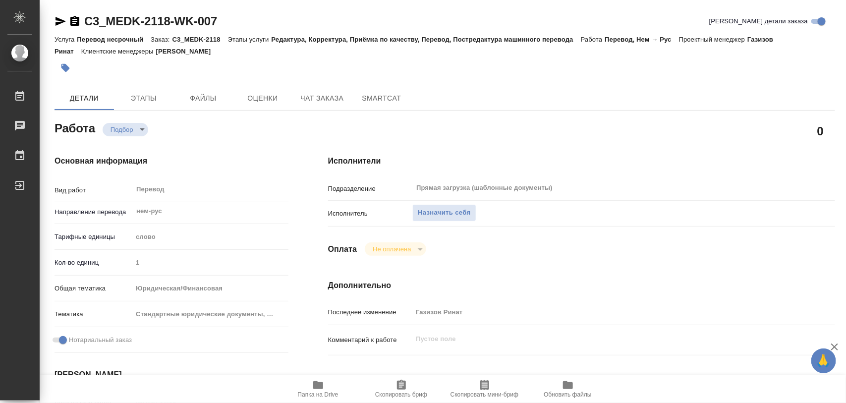
scroll to position [124, 0]
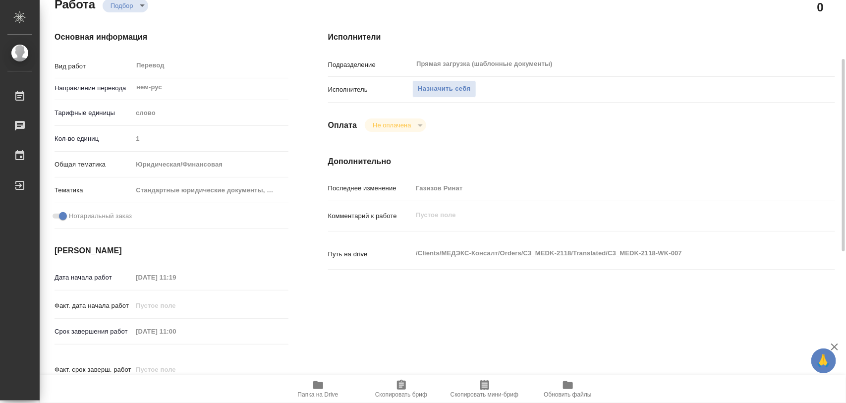
type textarea "x"
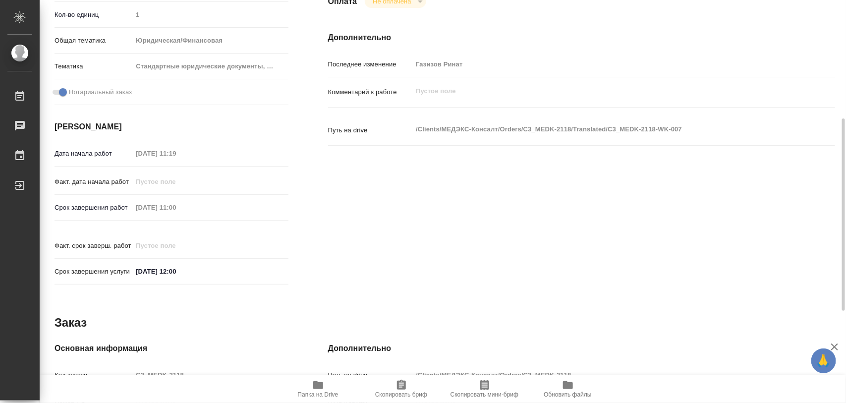
scroll to position [434, 0]
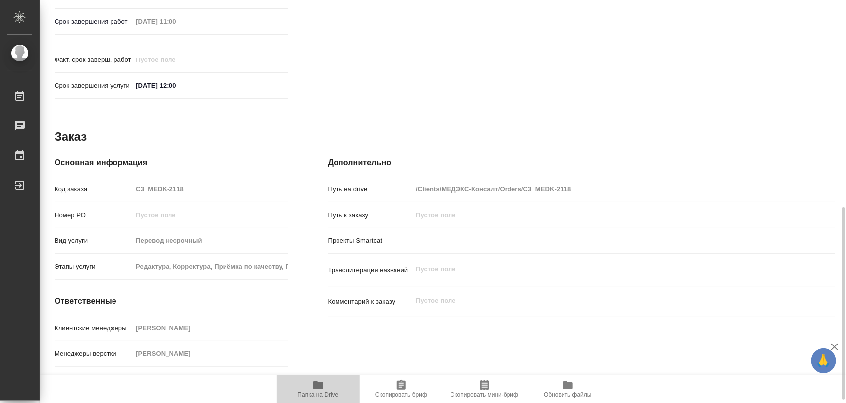
click at [330, 385] on span "Папка на Drive" at bounding box center [318, 388] width 71 height 19
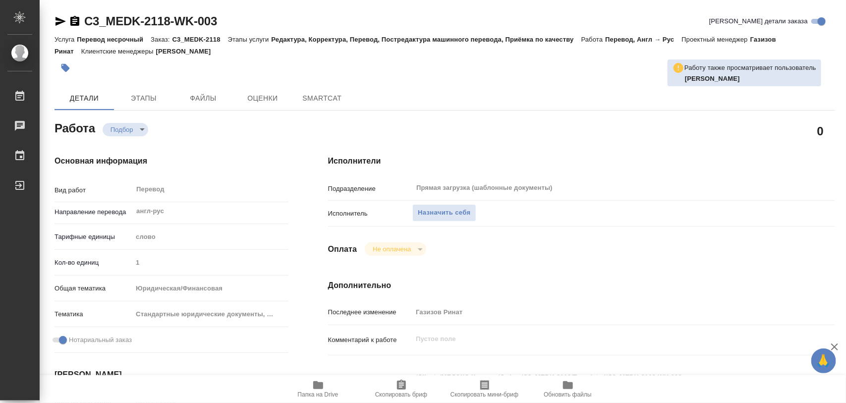
type textarea "x"
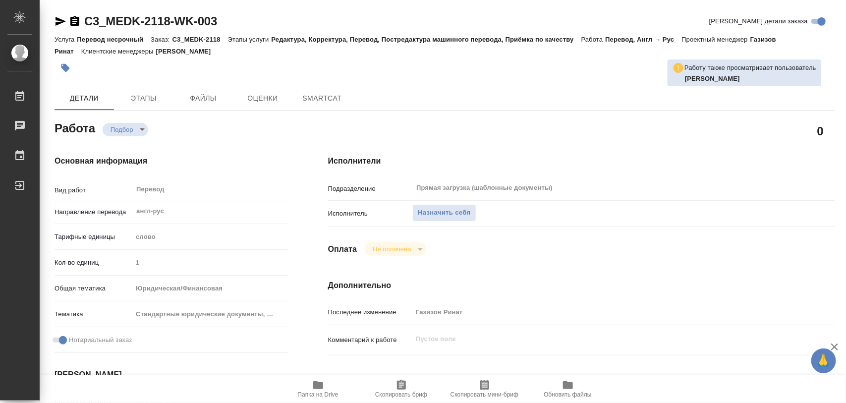
type textarea "x"
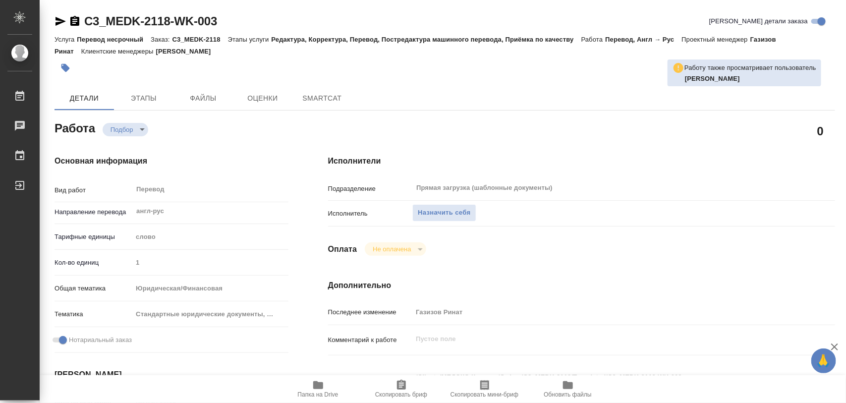
type textarea "x"
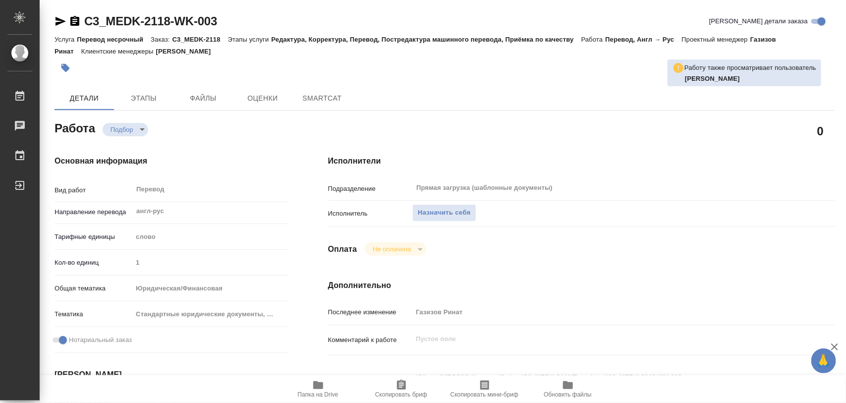
type textarea "x"
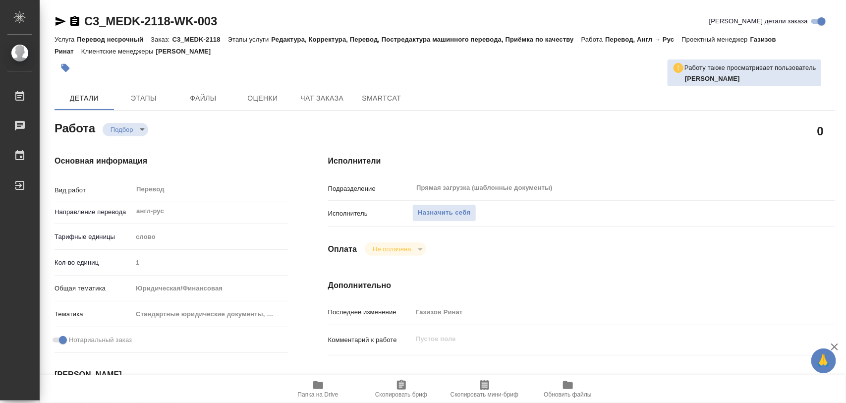
type textarea "x"
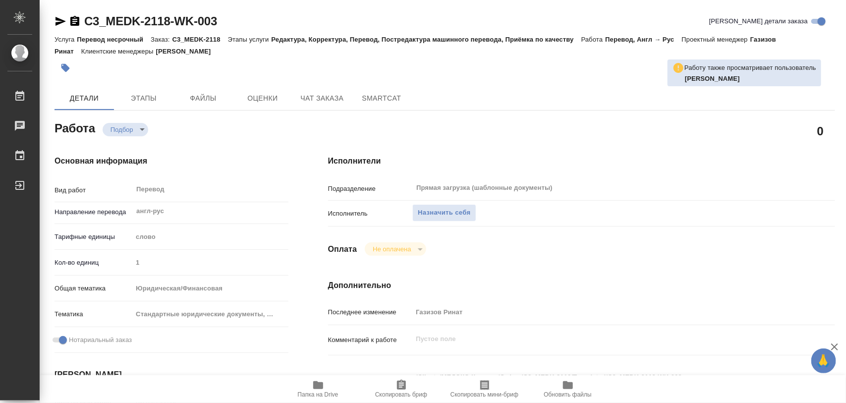
type textarea "x"
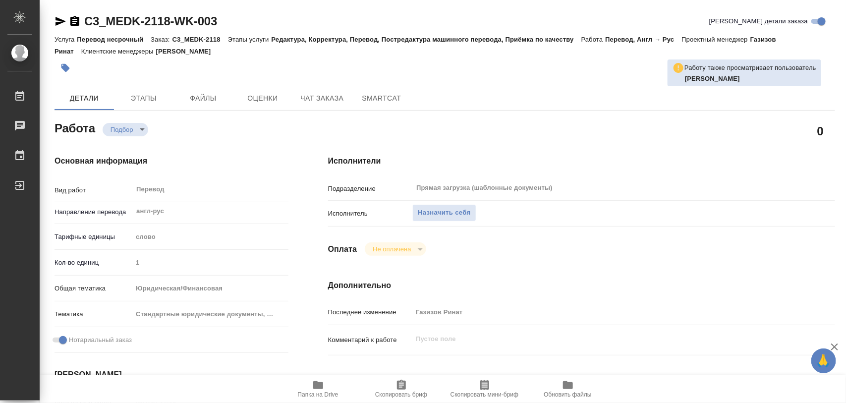
click at [322, 387] on icon "button" at bounding box center [318, 385] width 10 height 8
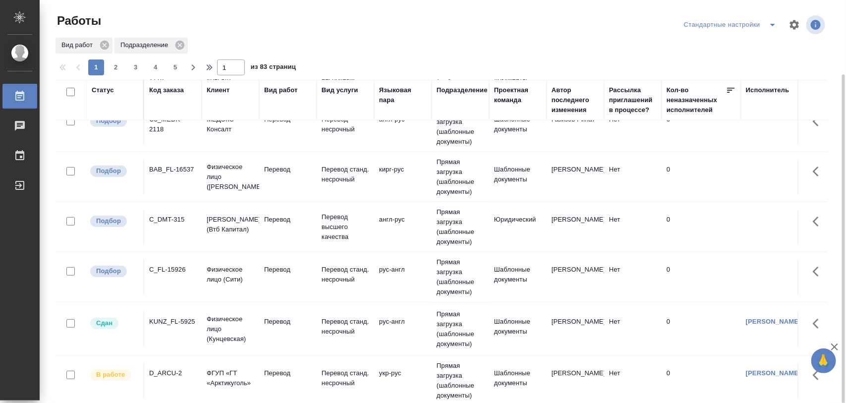
scroll to position [39, 0]
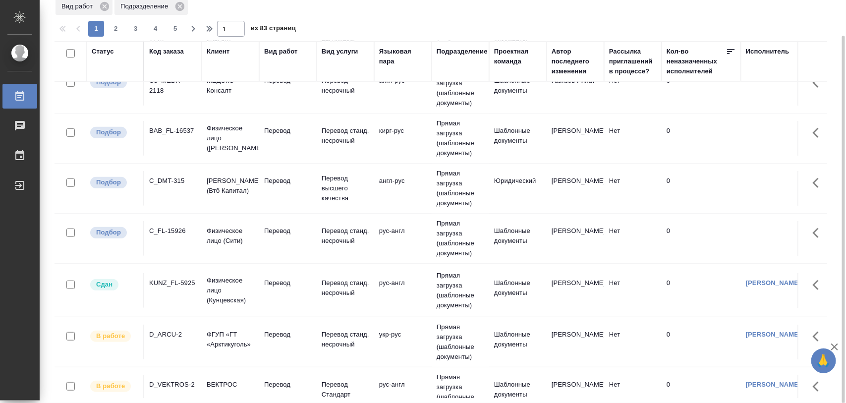
click at [175, 236] on div "C_FL-15926" at bounding box center [173, 231] width 48 height 10
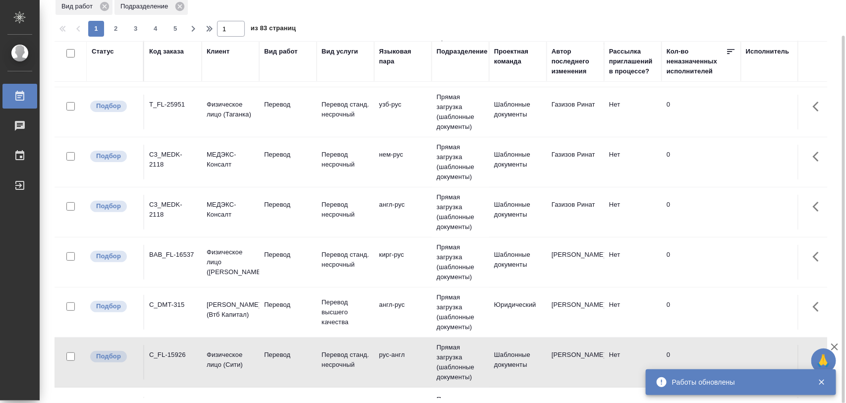
scroll to position [0, 0]
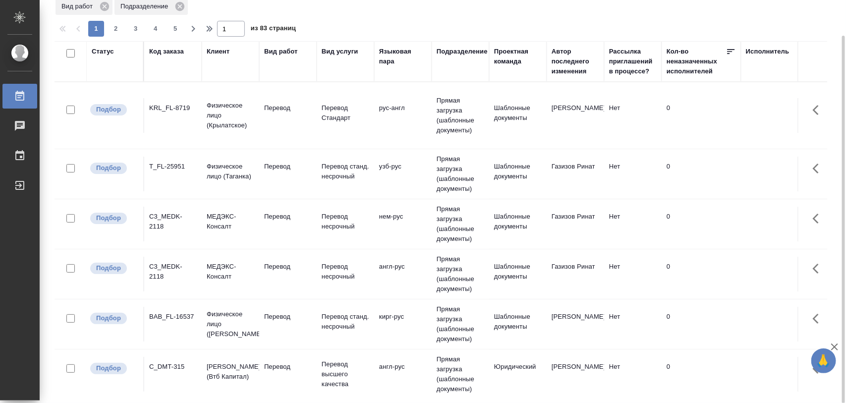
click at [175, 168] on div "T_FL-25951" at bounding box center [173, 167] width 48 height 10
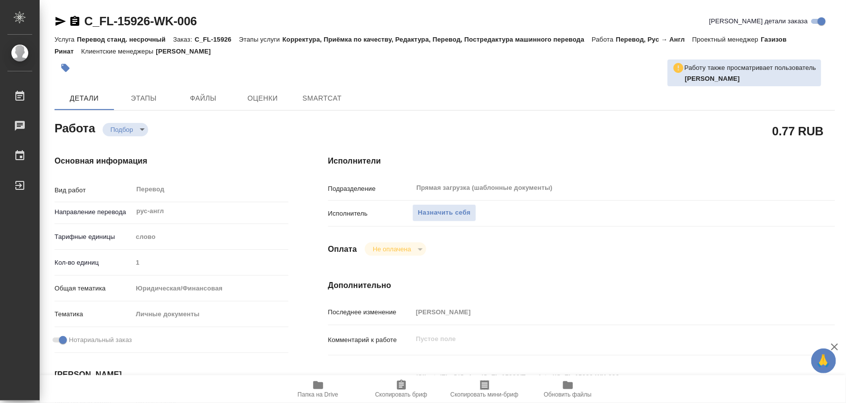
type textarea "x"
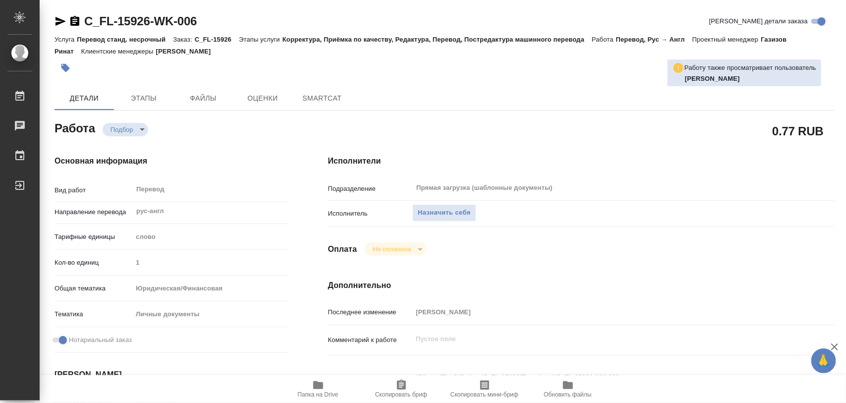
type textarea "x"
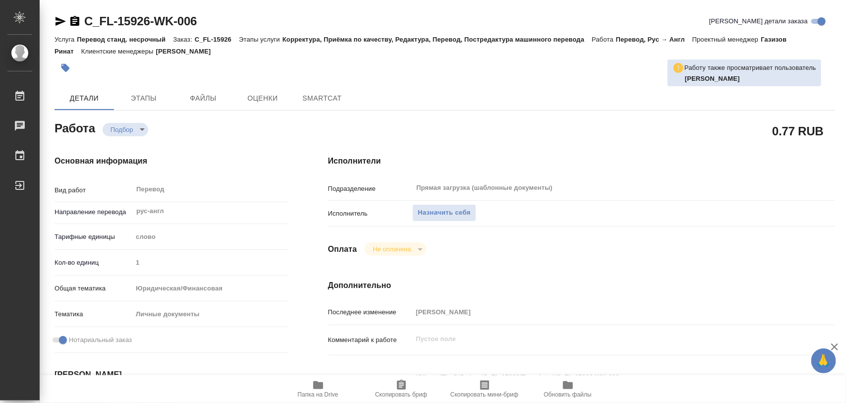
type textarea "x"
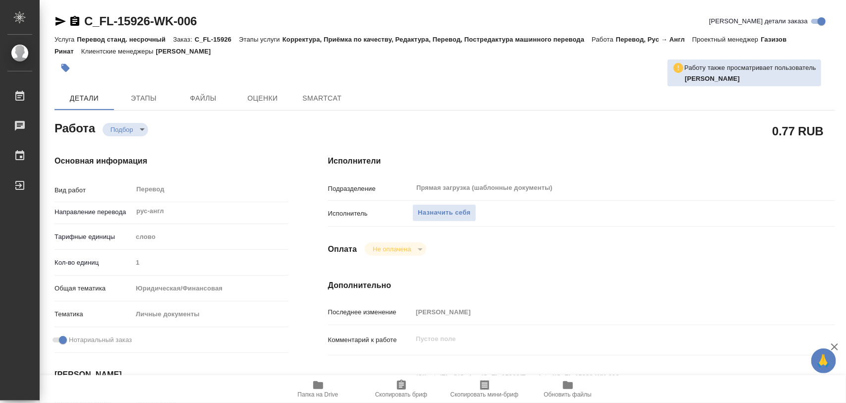
type textarea "x"
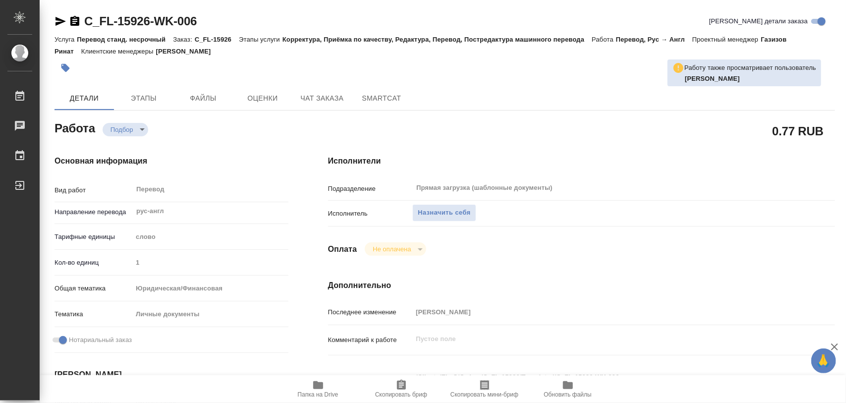
scroll to position [124, 0]
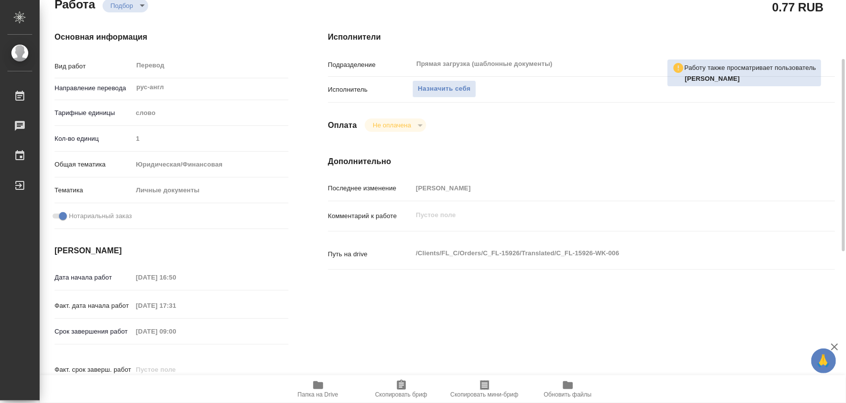
type textarea "x"
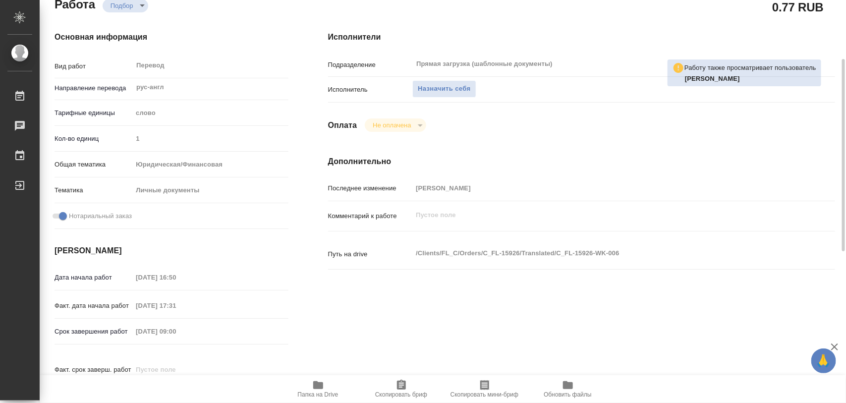
type textarea "x"
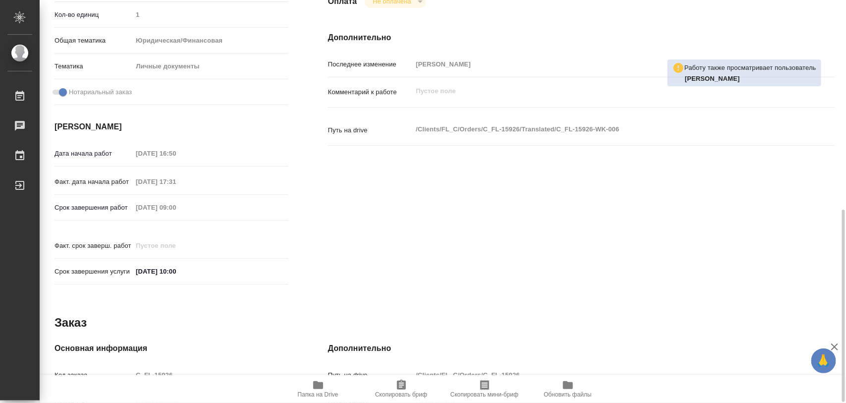
scroll to position [372, 0]
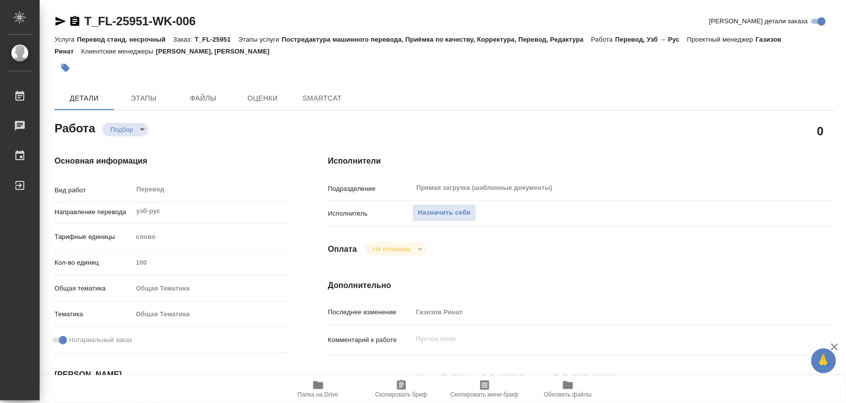
type textarea "x"
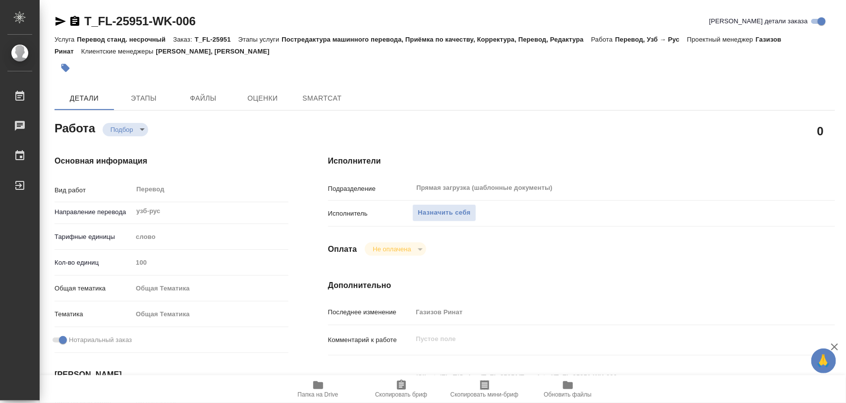
type textarea "x"
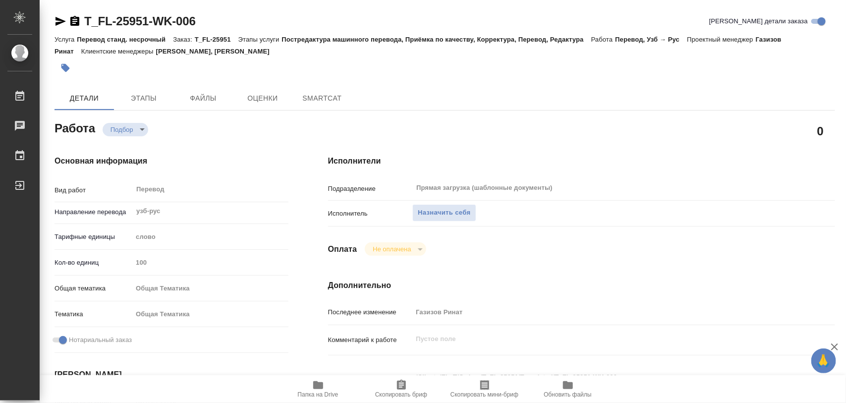
type textarea "x"
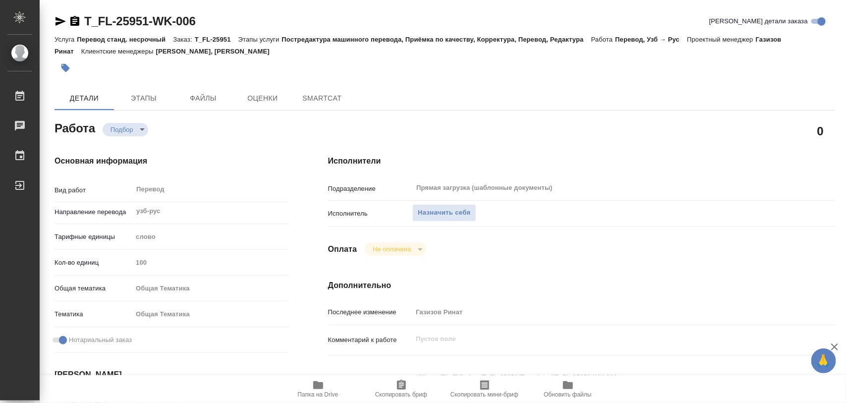
type textarea "x"
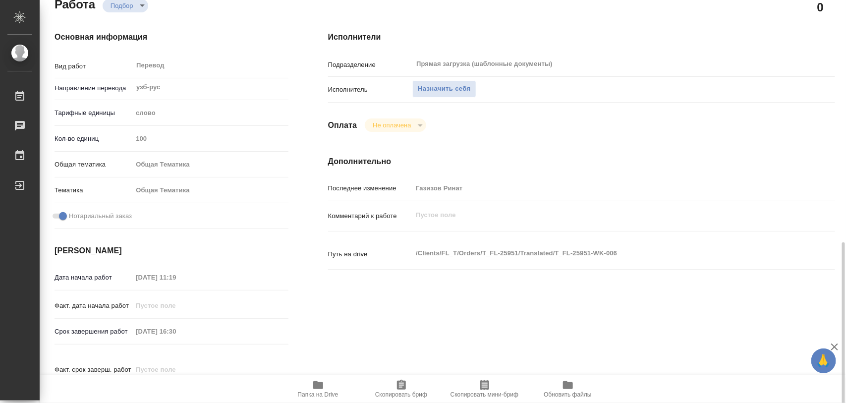
scroll to position [248, 0]
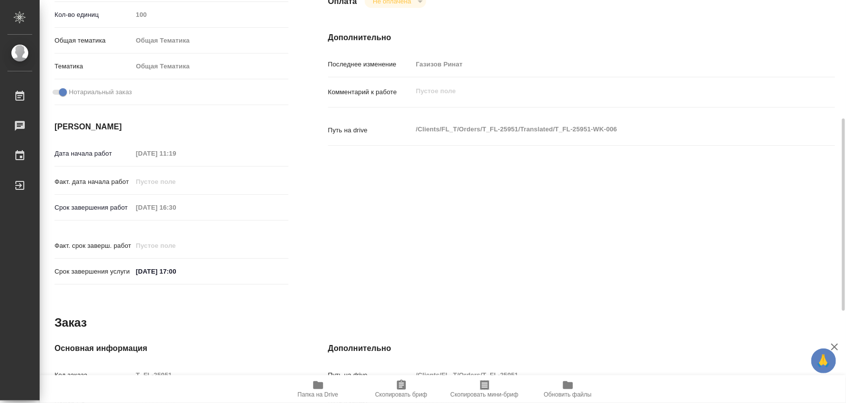
type textarea "x"
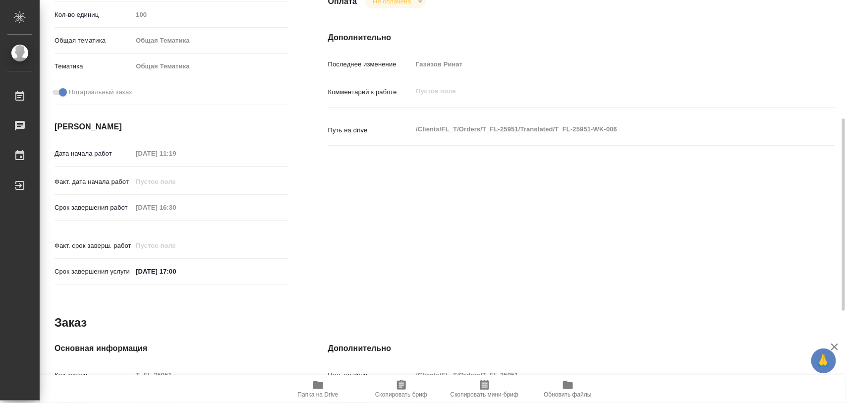
type textarea "x"
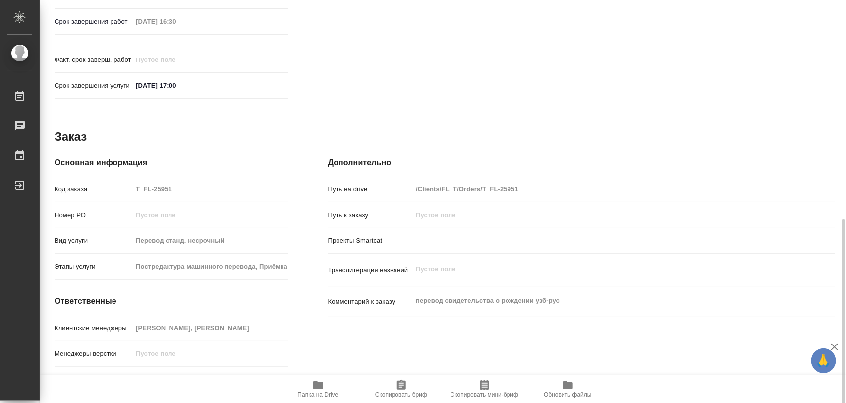
scroll to position [442, 0]
